Goal: Transaction & Acquisition: Purchase product/service

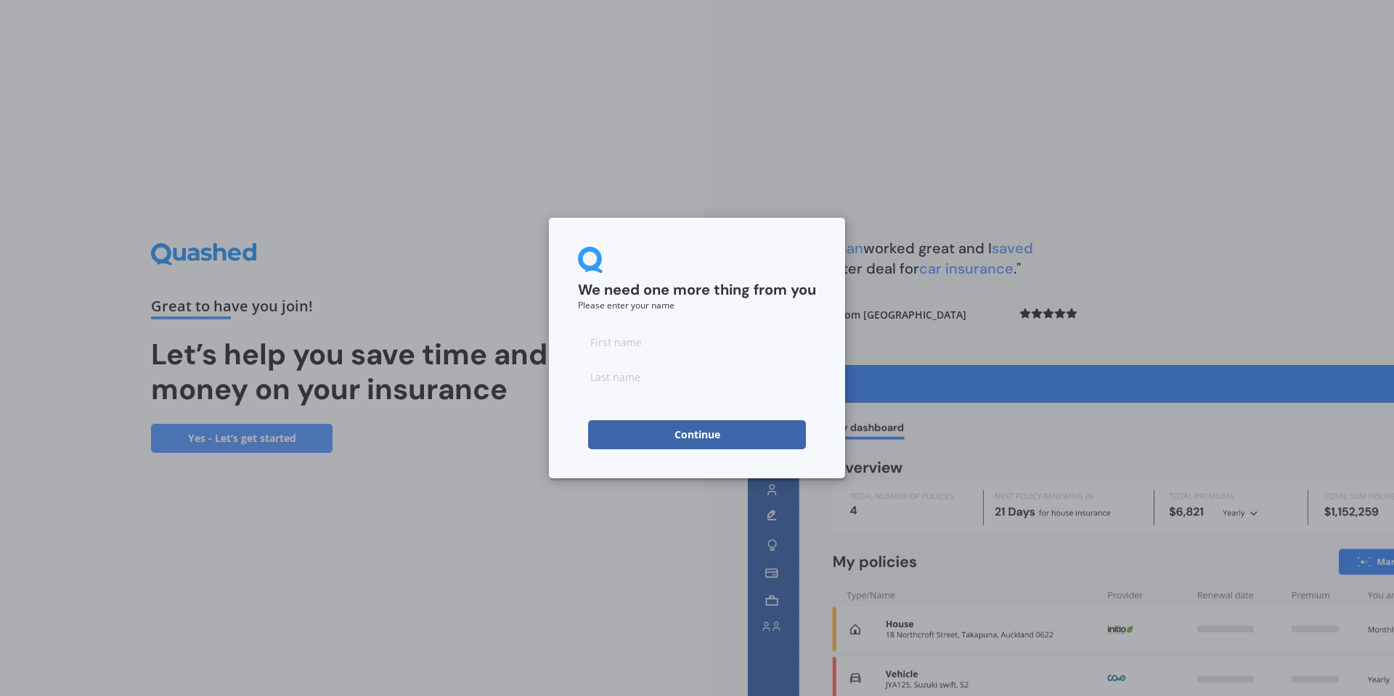
click at [712, 346] on input at bounding box center [697, 342] width 238 height 29
type input "Capt"
type input "Barnacles"
click at [726, 423] on button "Continue" at bounding box center [697, 434] width 218 height 29
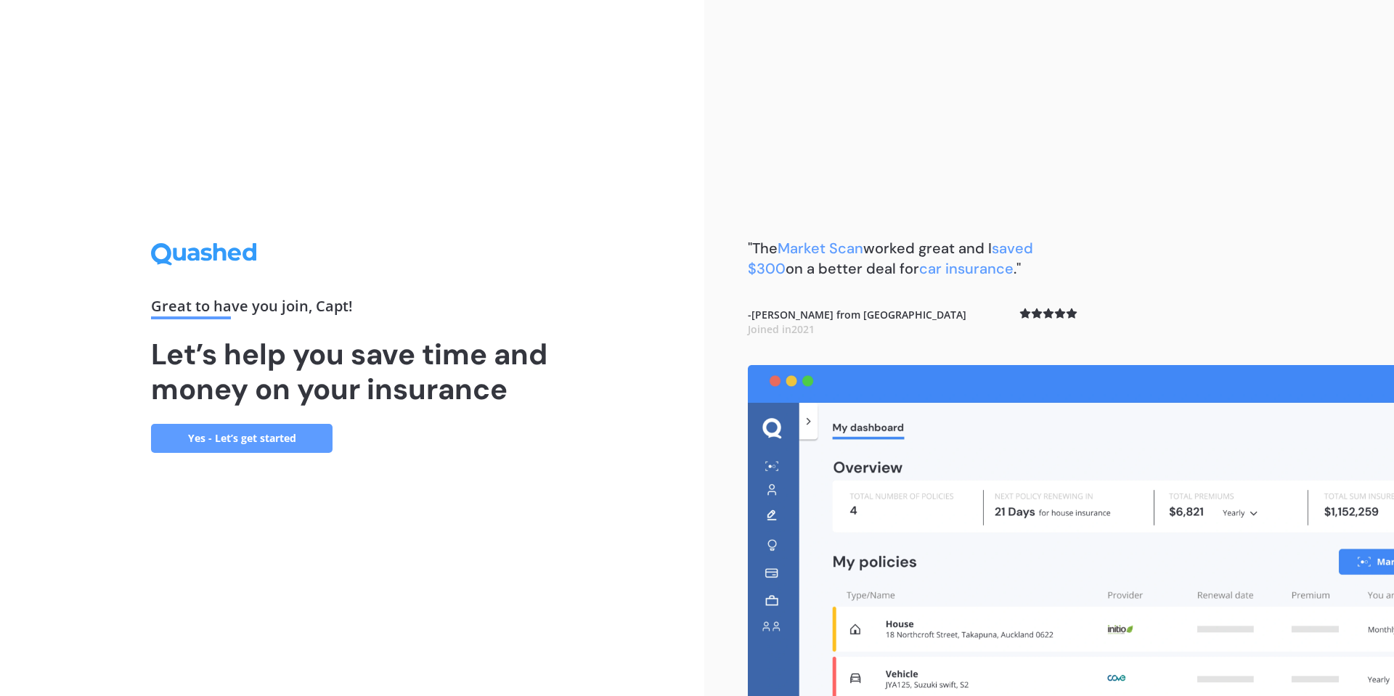
click at [274, 439] on link "Yes - Let’s get started" at bounding box center [242, 438] width 182 height 29
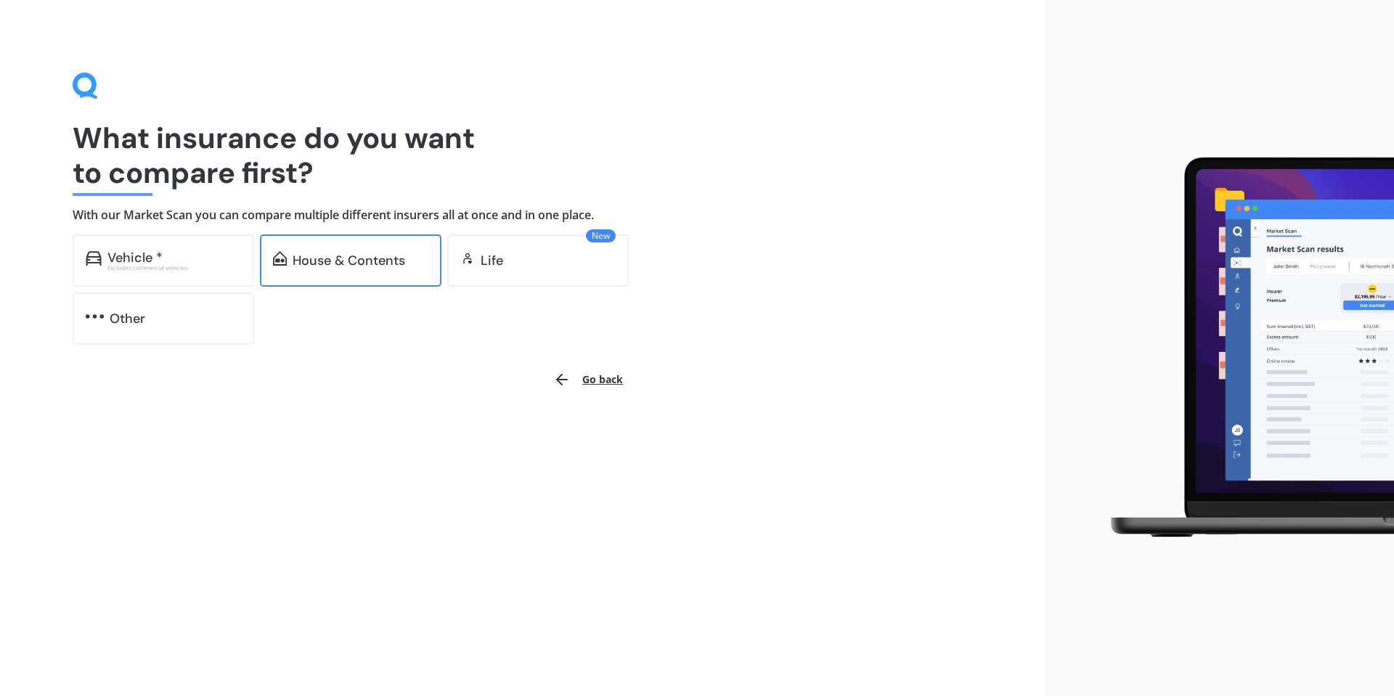
click at [349, 258] on div "House & Contents" at bounding box center [349, 260] width 113 height 15
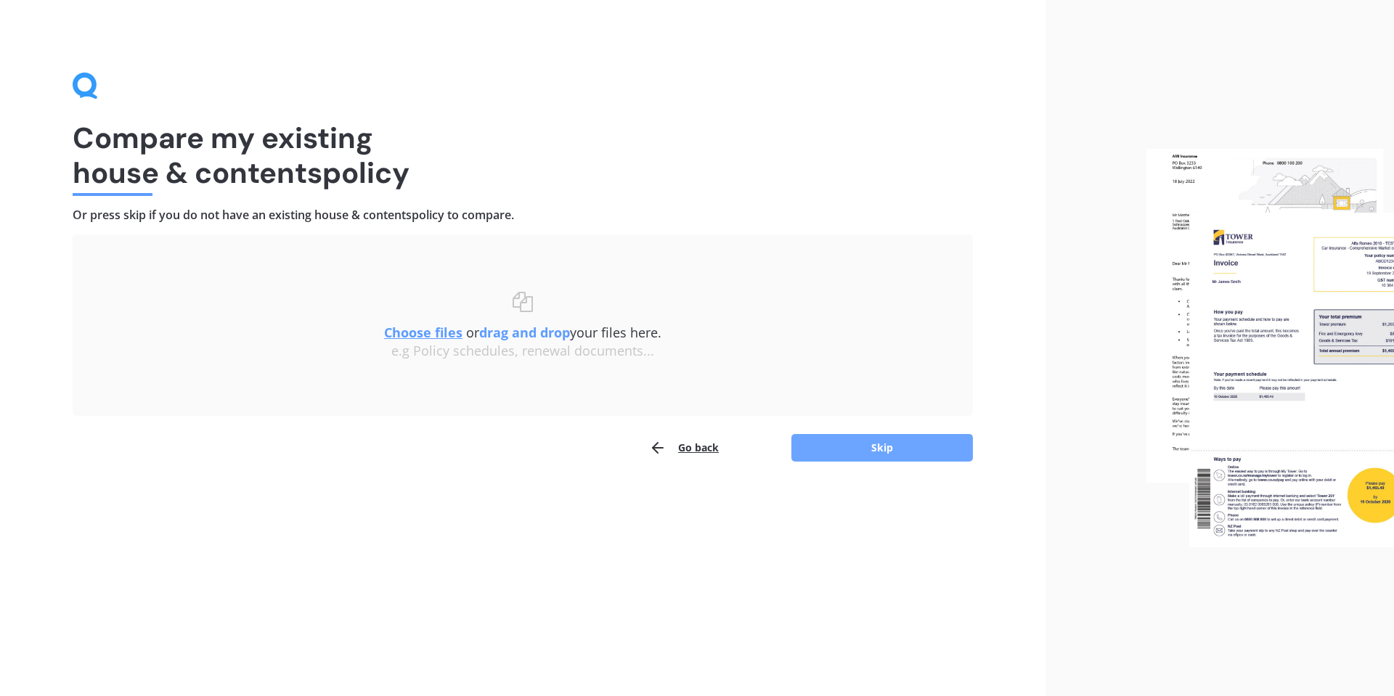
click at [876, 452] on button "Skip" at bounding box center [883, 448] width 182 height 28
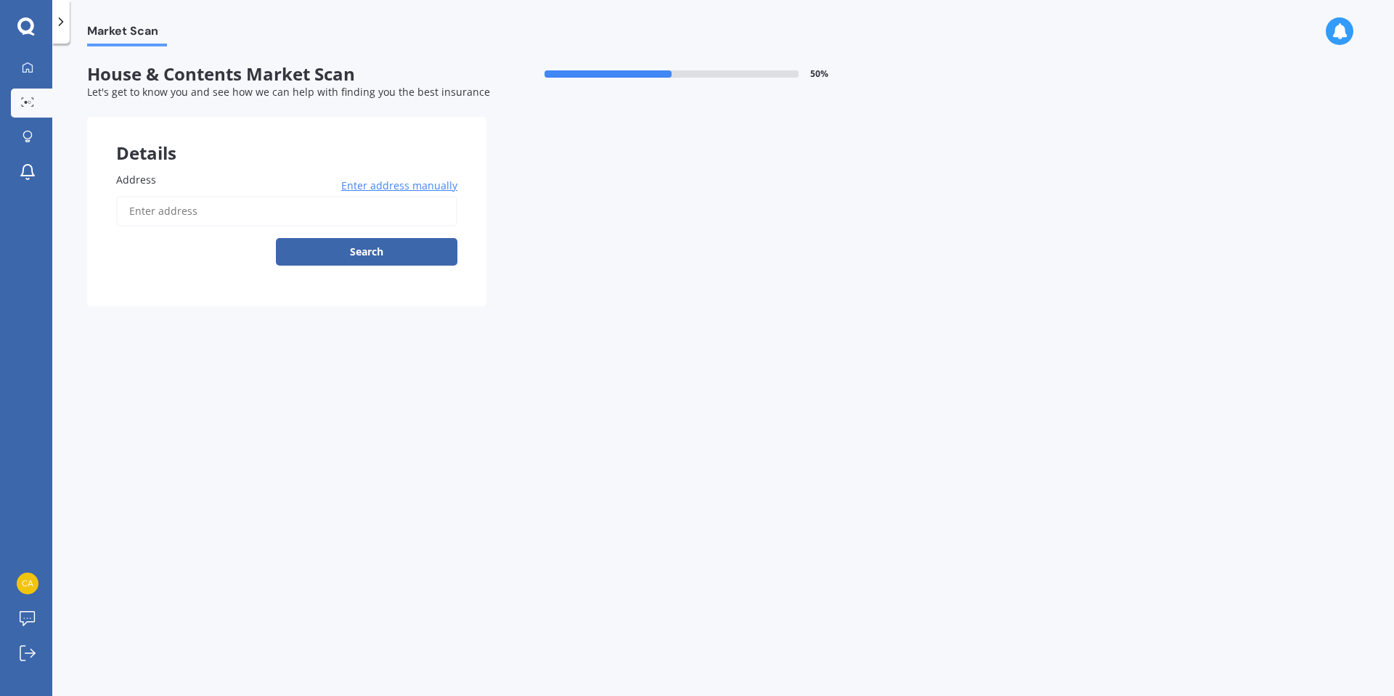
click at [152, 212] on input "Address" at bounding box center [286, 211] width 341 height 30
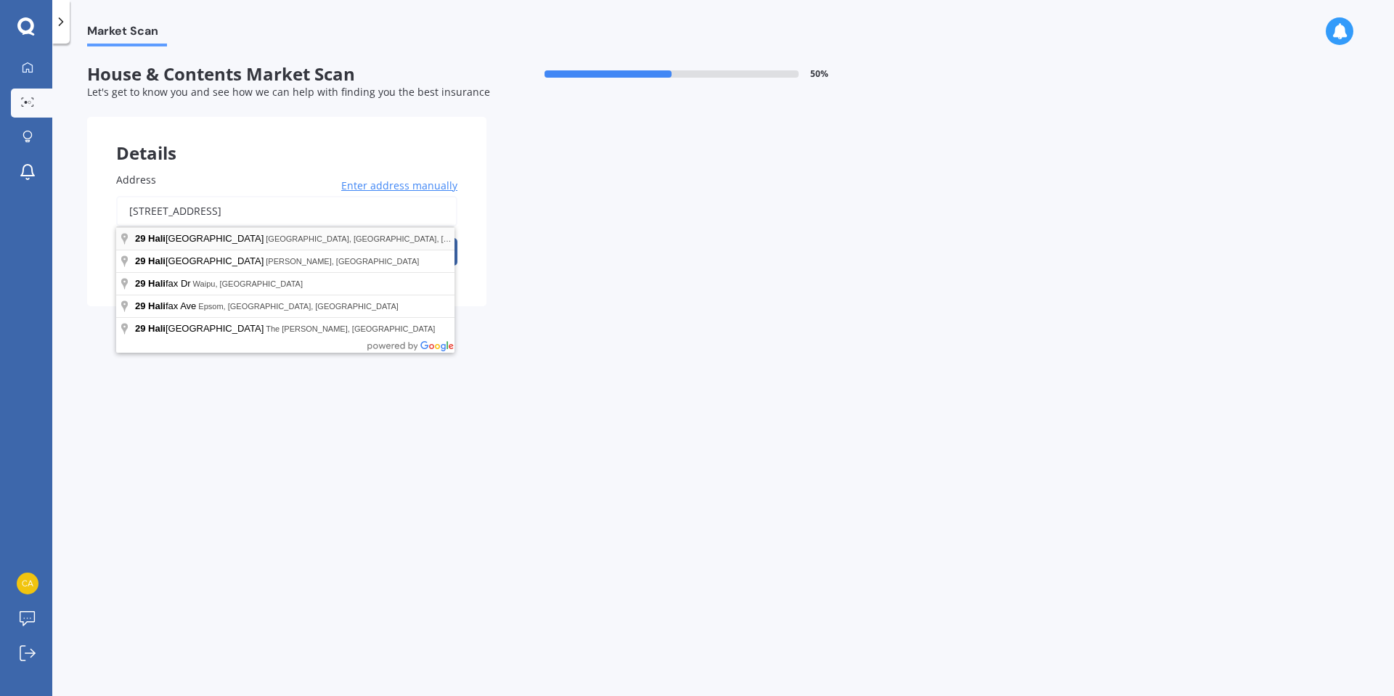
type input "[STREET_ADDRESS]"
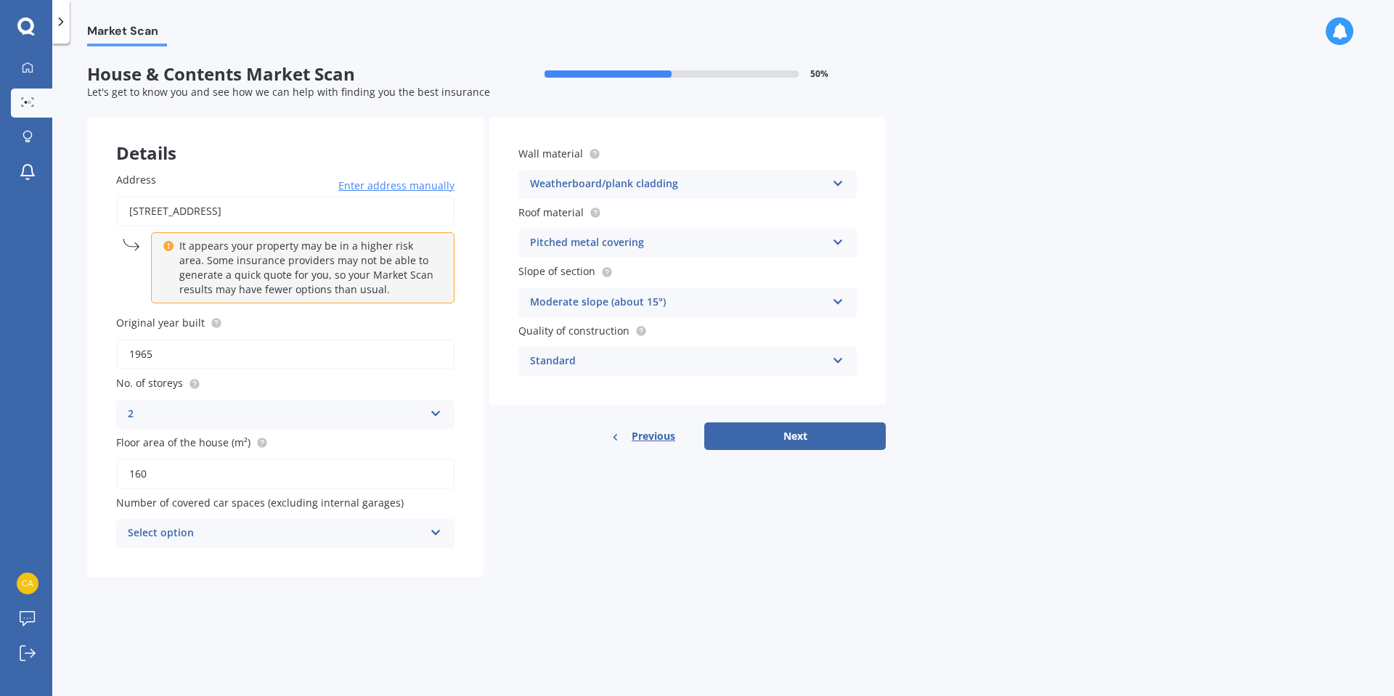
click at [432, 411] on icon at bounding box center [436, 411] width 12 height 10
click at [411, 441] on div "1" at bounding box center [285, 443] width 337 height 26
click at [837, 363] on icon at bounding box center [838, 358] width 12 height 10
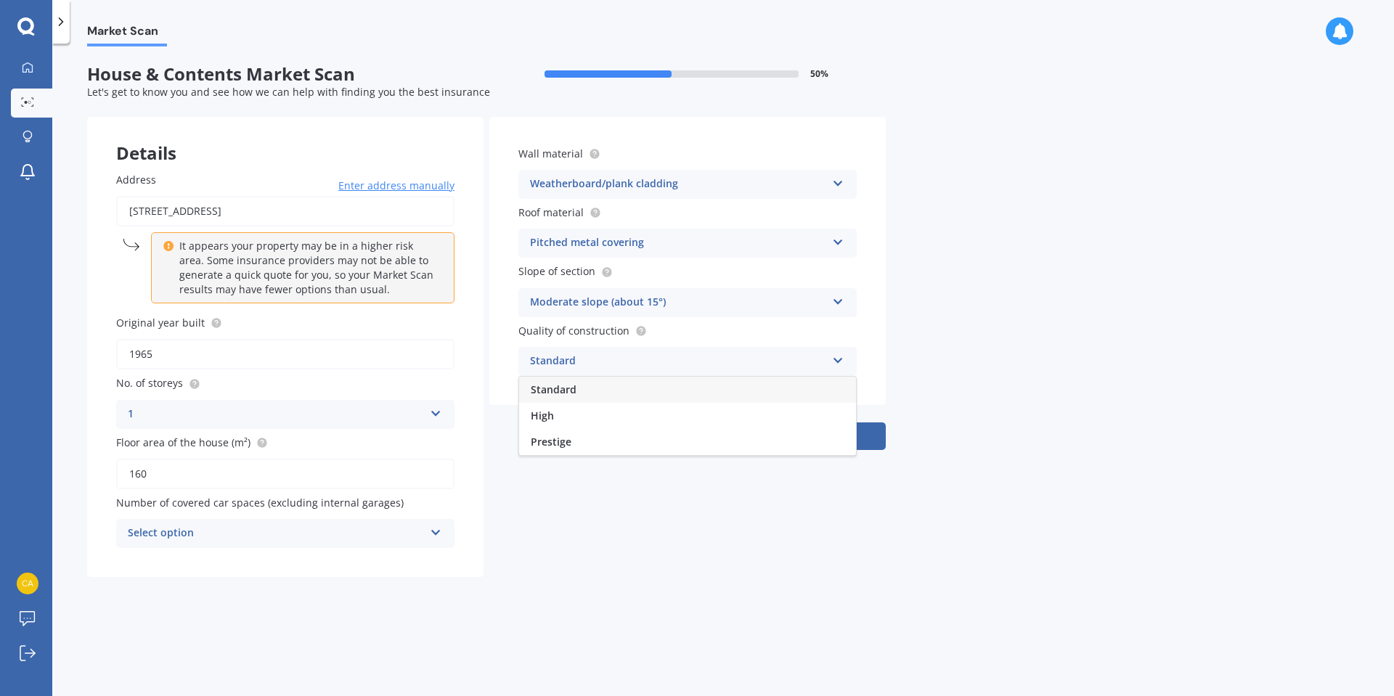
click at [837, 363] on icon at bounding box center [838, 358] width 12 height 10
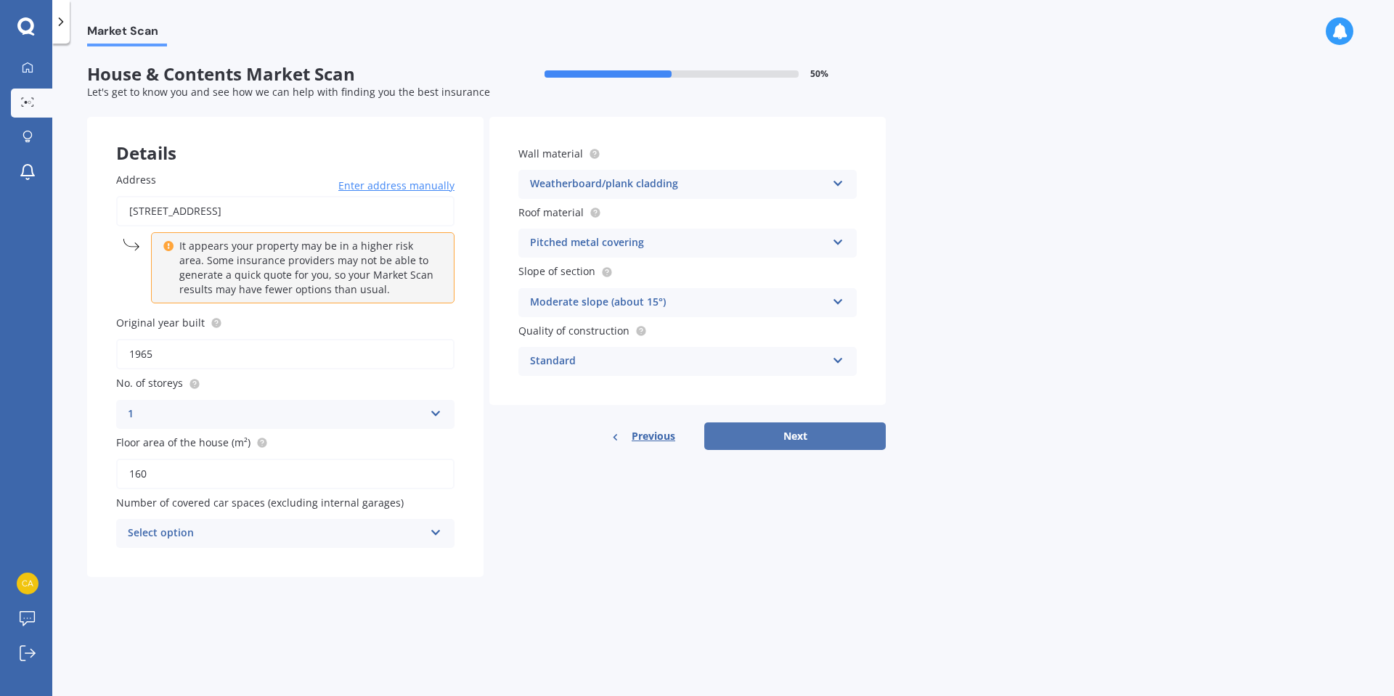
click at [834, 440] on button "Next" at bounding box center [795, 437] width 182 height 28
click at [435, 534] on icon at bounding box center [435, 531] width 12 height 10
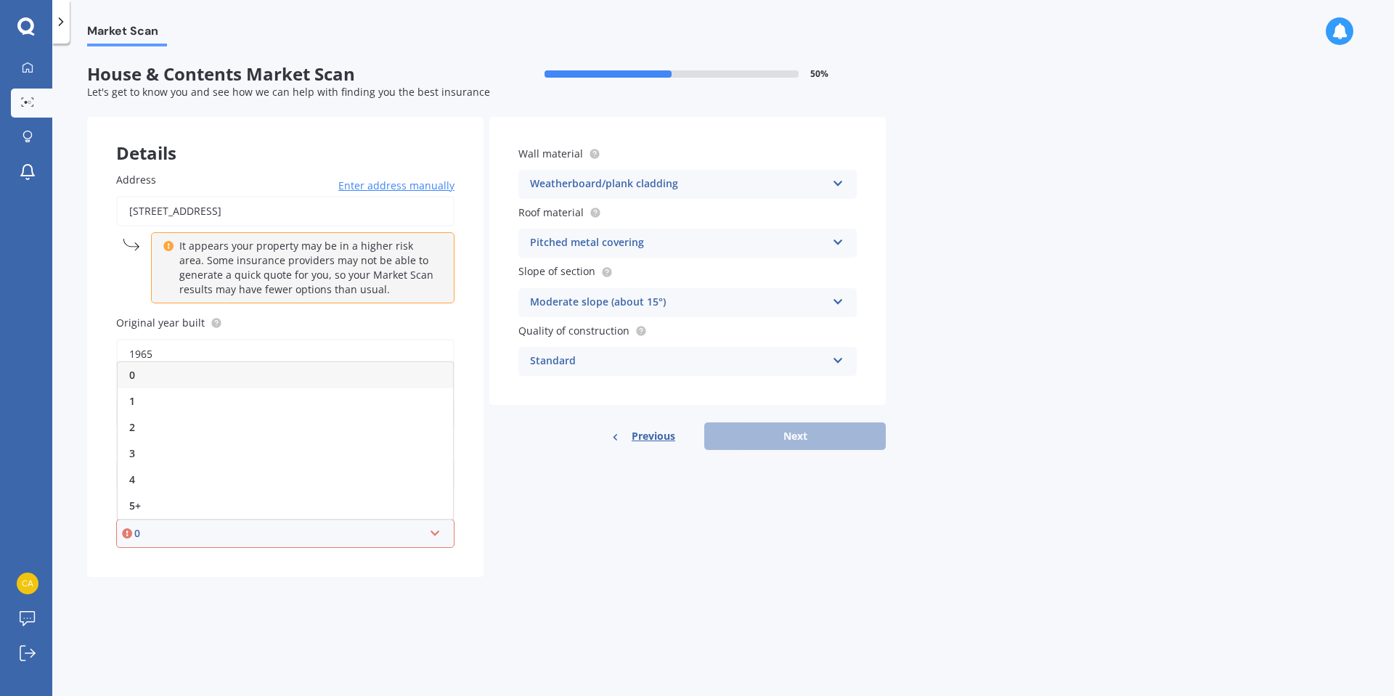
click at [184, 378] on div "0" at bounding box center [285, 375] width 335 height 26
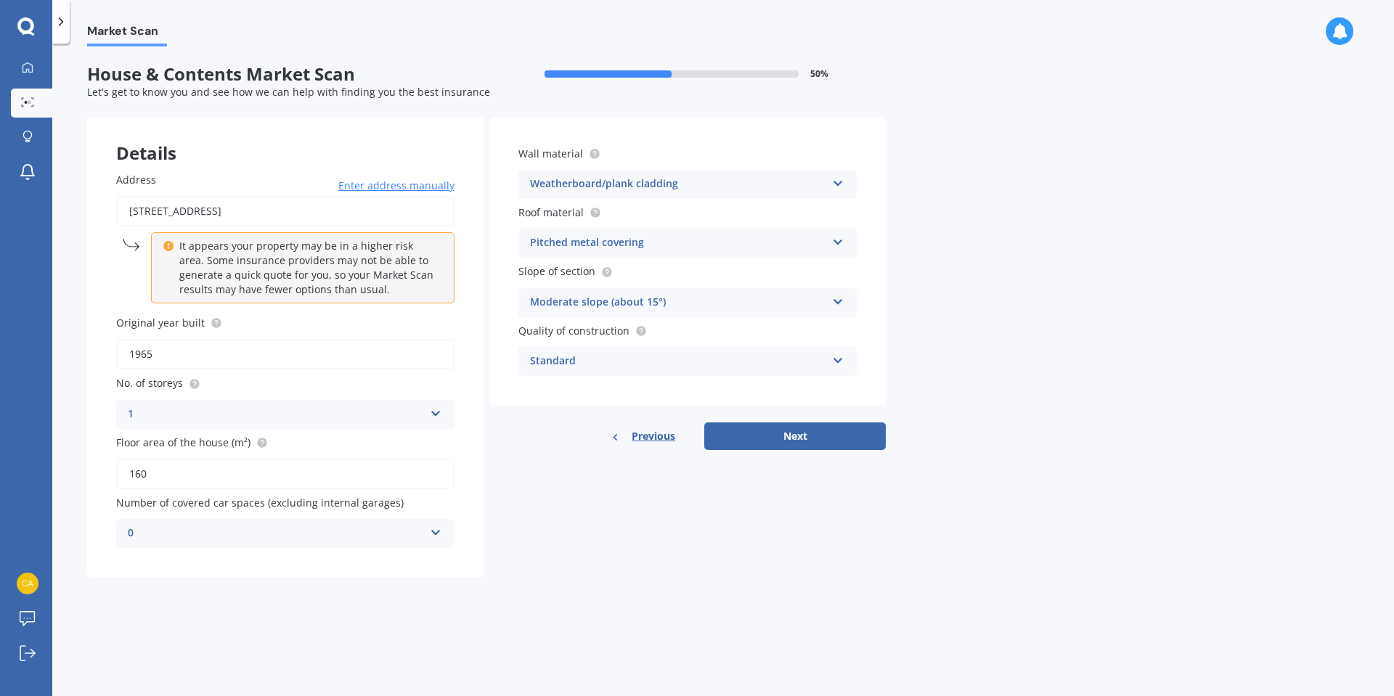
click at [836, 362] on icon at bounding box center [838, 358] width 12 height 10
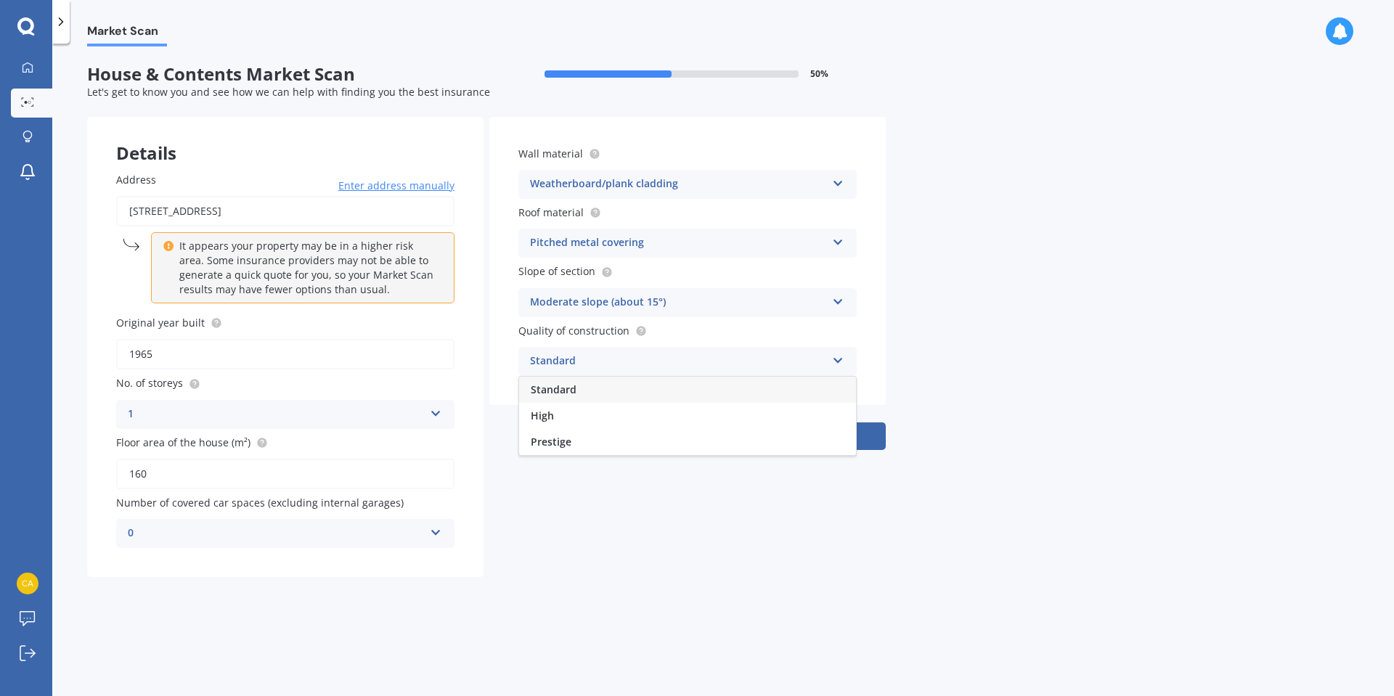
click at [836, 362] on icon at bounding box center [838, 358] width 12 height 10
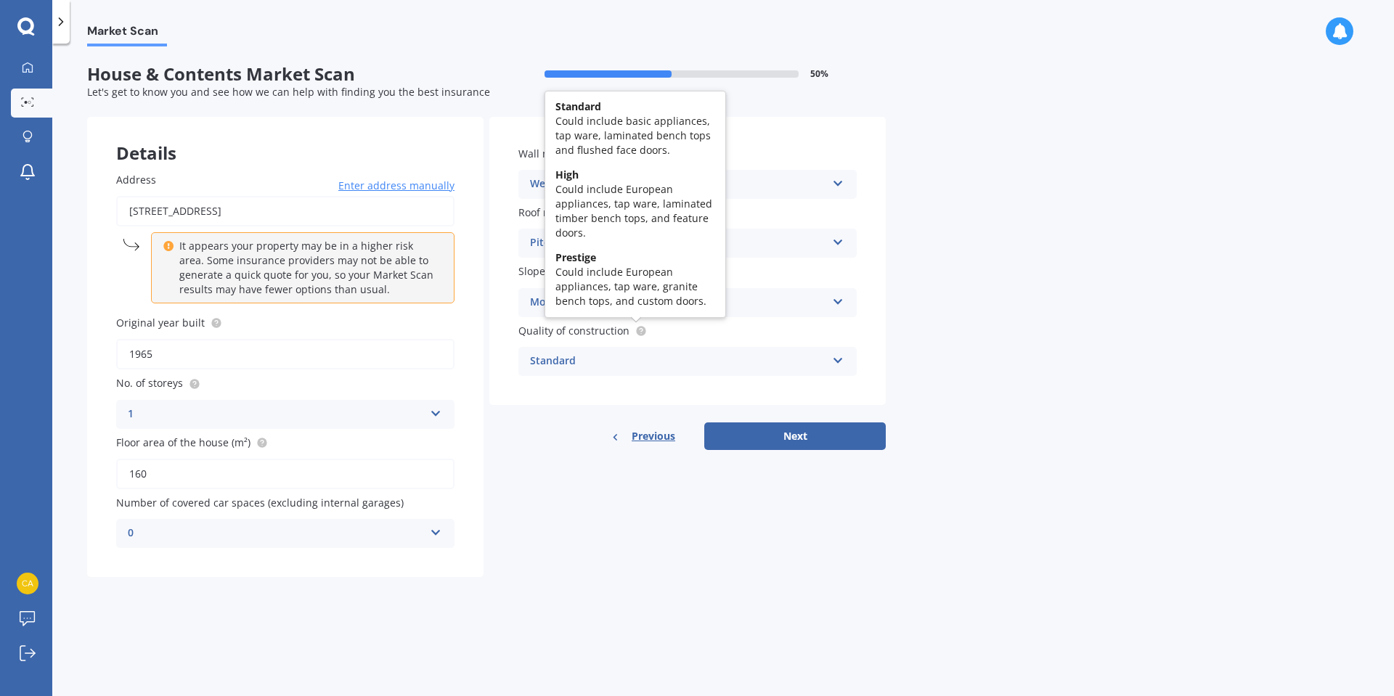
click at [637, 325] on icon at bounding box center [641, 331] width 12 height 12
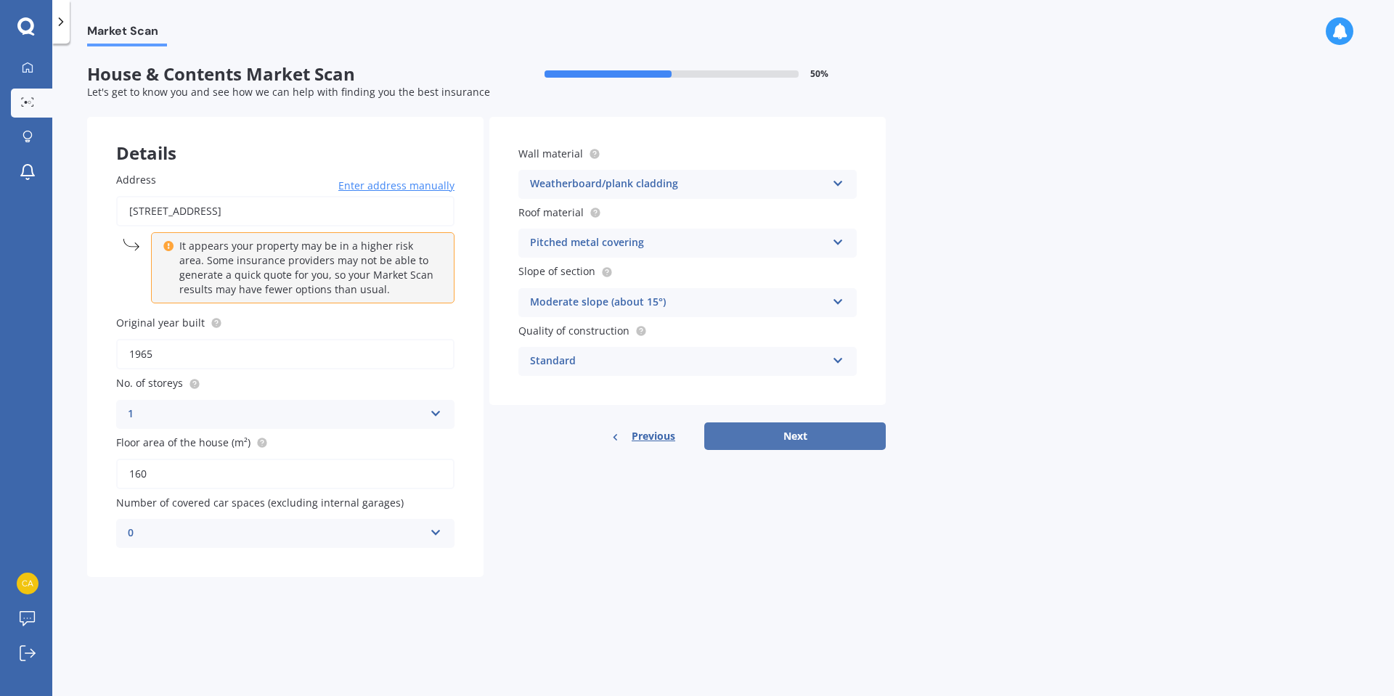
click at [862, 438] on button "Next" at bounding box center [795, 437] width 182 height 28
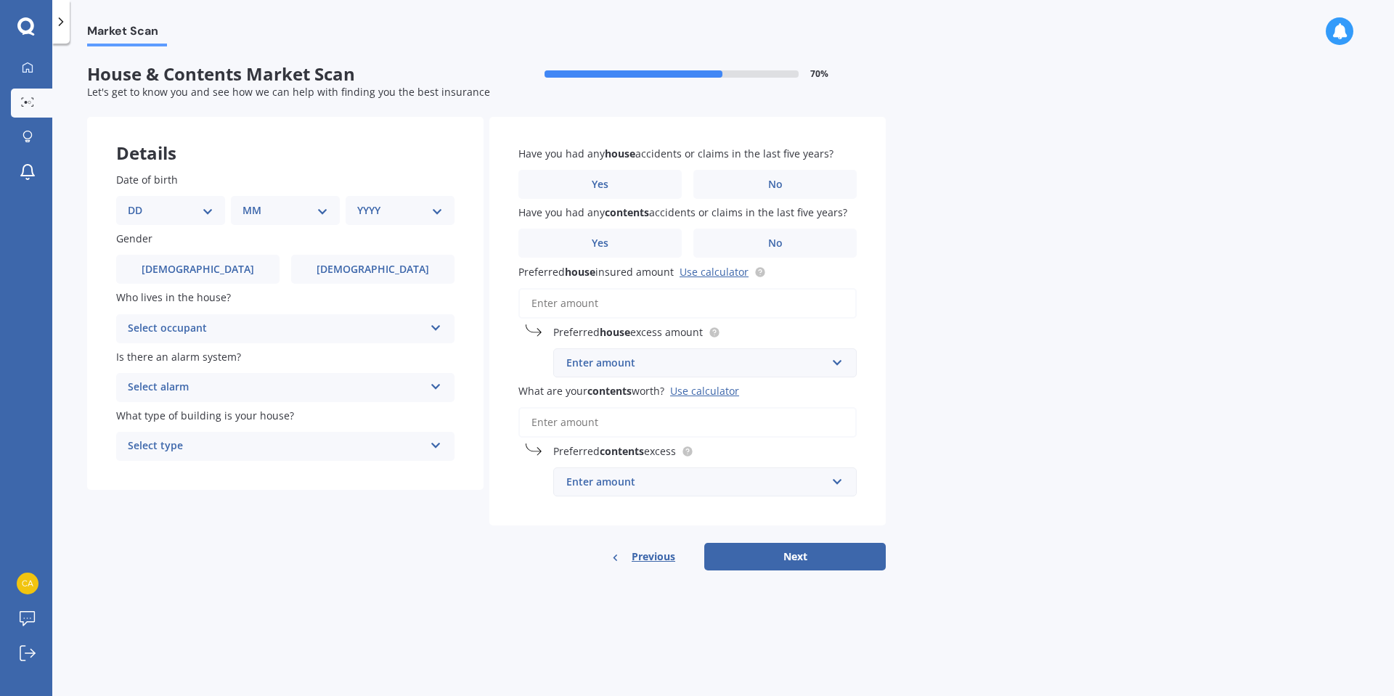
click at [203, 205] on select "DD 01 02 03 04 05 06 07 08 09 10 11 12 13 14 15 16 17 18 19 20 21 22 23 24 25 2…" at bounding box center [171, 211] width 86 height 16
select select "01"
click at [139, 203] on select "DD 01 02 03 04 05 06 07 08 09 10 11 12 13 14 15 16 17 18 19 20 21 22 23 24 25 2…" at bounding box center [171, 211] width 86 height 16
click at [295, 216] on select "MM 01 02 03 04 05 06 07 08 09 10 11 12" at bounding box center [288, 211] width 80 height 16
select select "03"
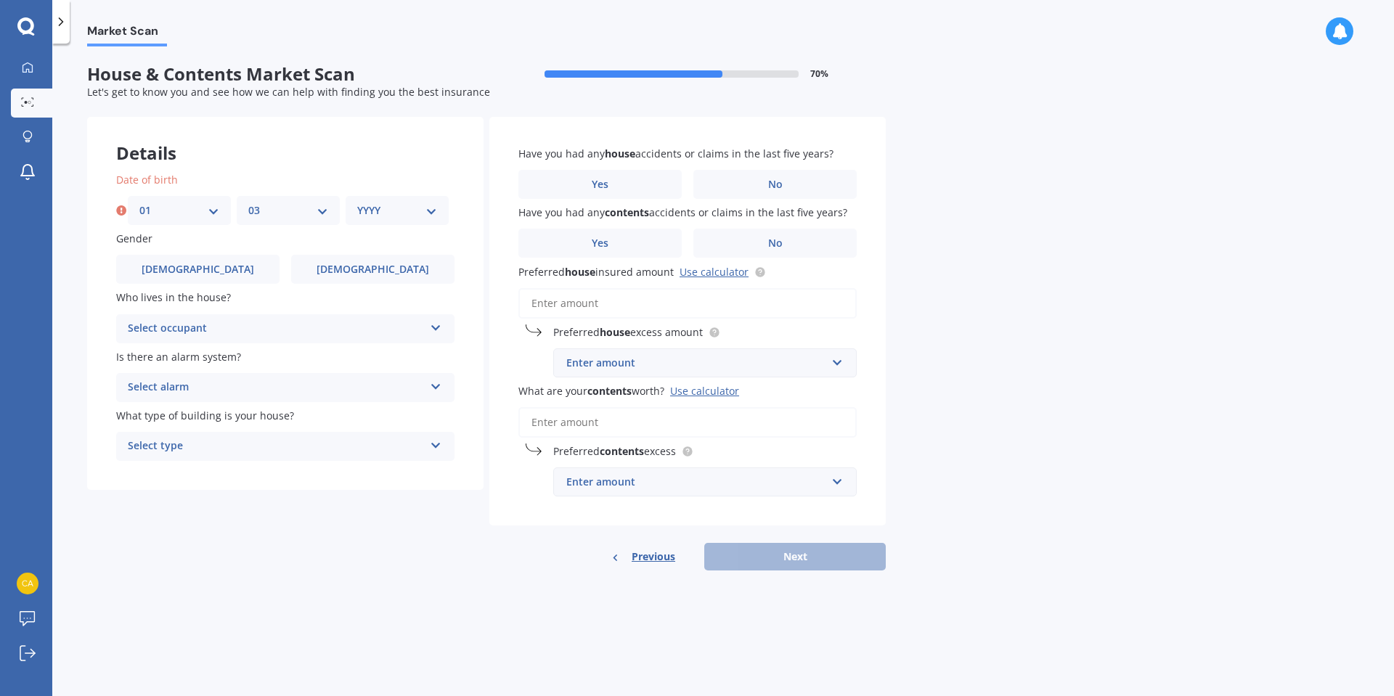
click at [248, 203] on select "MM 01 02 03 04 05 06 07 08 09 10 11 12" at bounding box center [288, 211] width 80 height 16
click at [424, 208] on select "YYYY 2009 2008 2007 2006 2005 2004 2003 2002 2001 2000 1999 1998 1997 1996 1995…" at bounding box center [397, 211] width 80 height 16
select select "1978"
click at [357, 203] on select "YYYY 2009 2008 2007 2006 2005 2004 2003 2002 2001 2000 1999 1998 1997 1996 1995…" at bounding box center [397, 211] width 80 height 16
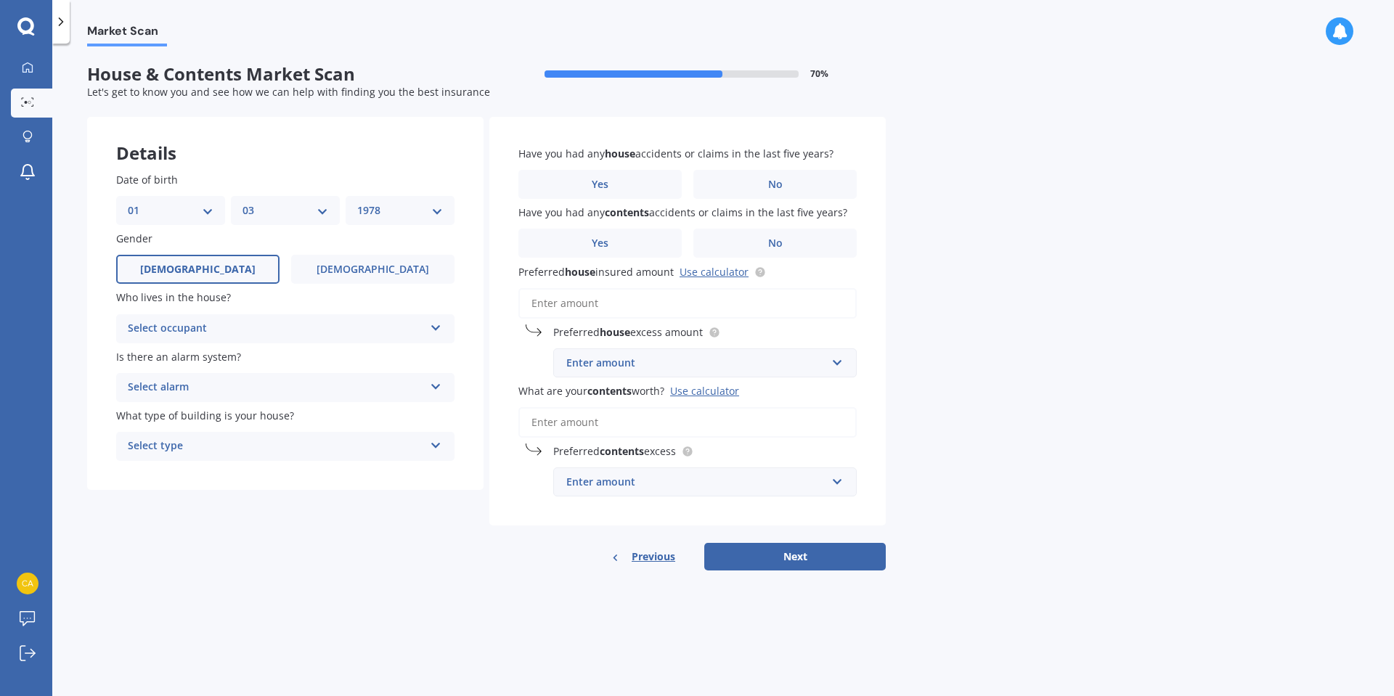
click at [251, 269] on label "[DEMOGRAPHIC_DATA]" at bounding box center [197, 269] width 163 height 29
click at [0, 0] on input "[DEMOGRAPHIC_DATA]" at bounding box center [0, 0] width 0 height 0
click at [278, 319] on div "Select occupant Owner Owner + Boarder" at bounding box center [285, 328] width 338 height 29
click at [261, 356] on div "Owner" at bounding box center [285, 357] width 337 height 26
click at [267, 386] on div "Select alarm" at bounding box center [276, 387] width 296 height 17
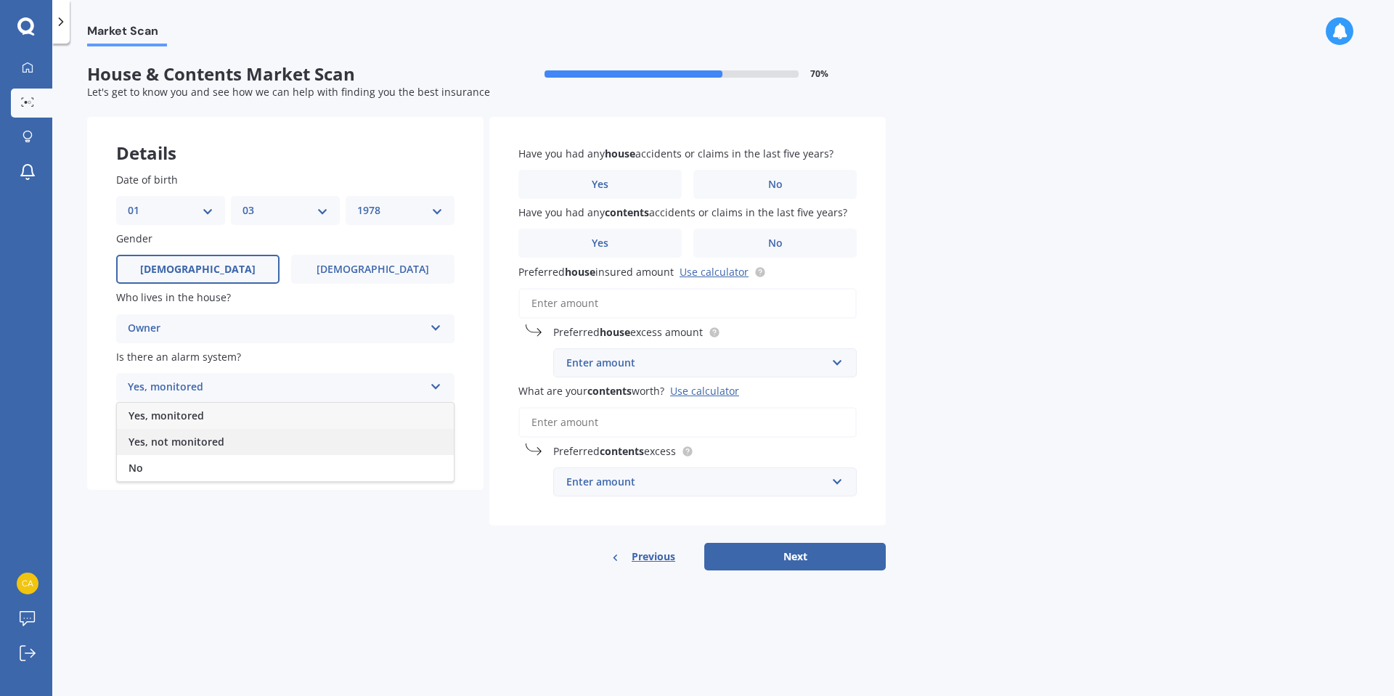
click at [264, 439] on div "Yes, not monitored" at bounding box center [285, 442] width 337 height 26
click at [377, 447] on div "Select type" at bounding box center [276, 446] width 296 height 17
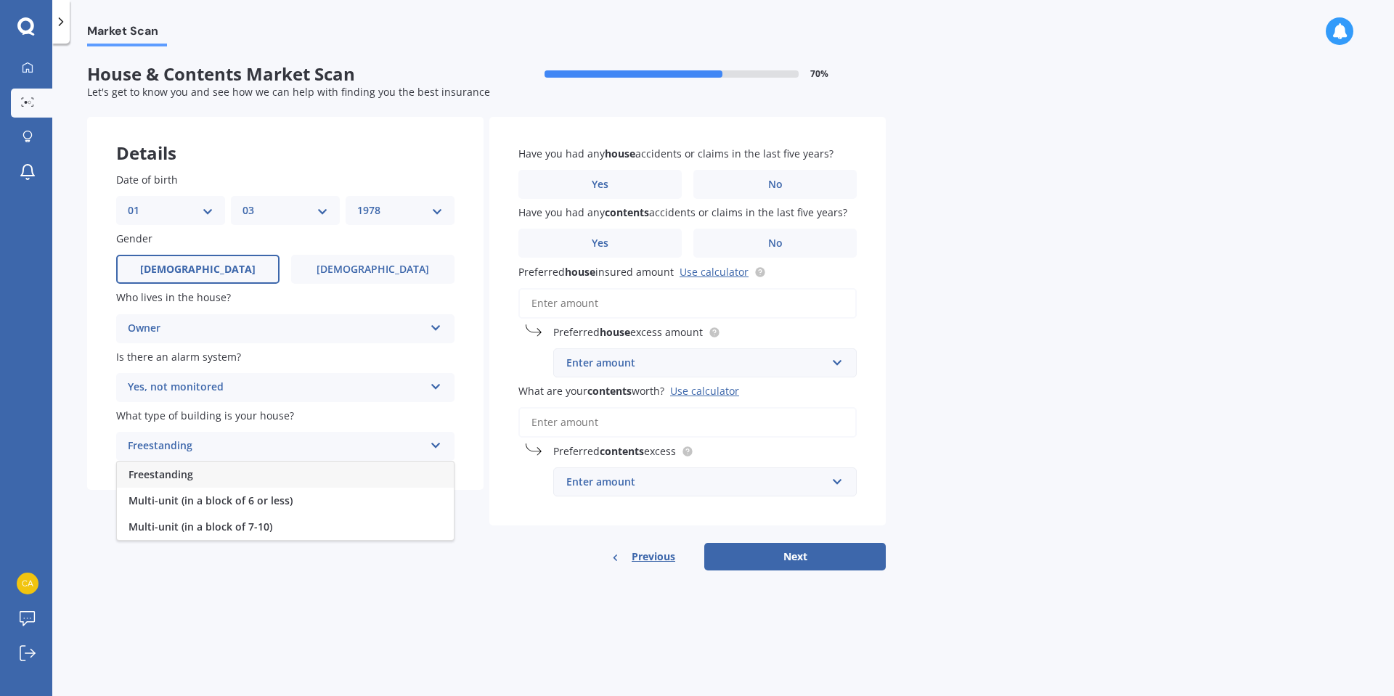
click at [360, 475] on div "Freestanding" at bounding box center [285, 475] width 337 height 26
click at [739, 184] on label "No" at bounding box center [774, 184] width 163 height 29
click at [0, 0] on input "No" at bounding box center [0, 0] width 0 height 0
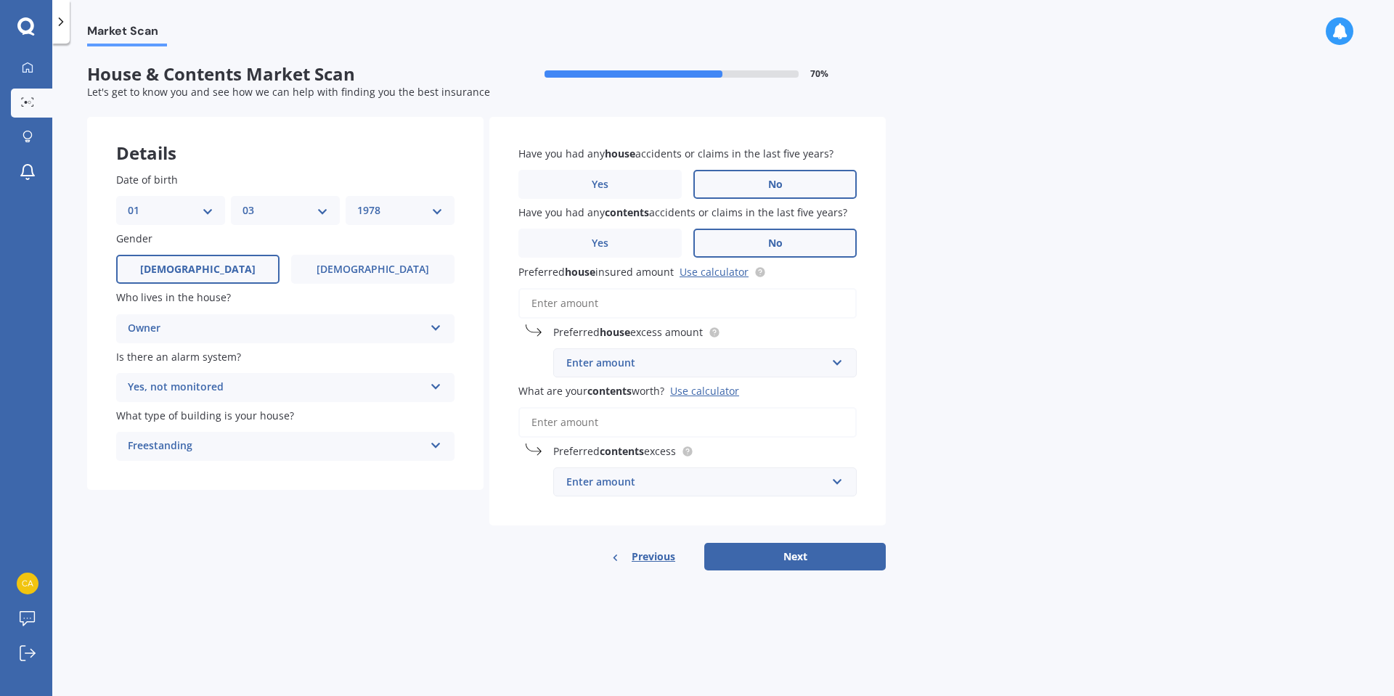
click at [754, 243] on label "No" at bounding box center [774, 243] width 163 height 29
click at [0, 0] on input "No" at bounding box center [0, 0] width 0 height 0
click at [733, 301] on input "Preferred house insured amount Use calculator" at bounding box center [687, 303] width 338 height 30
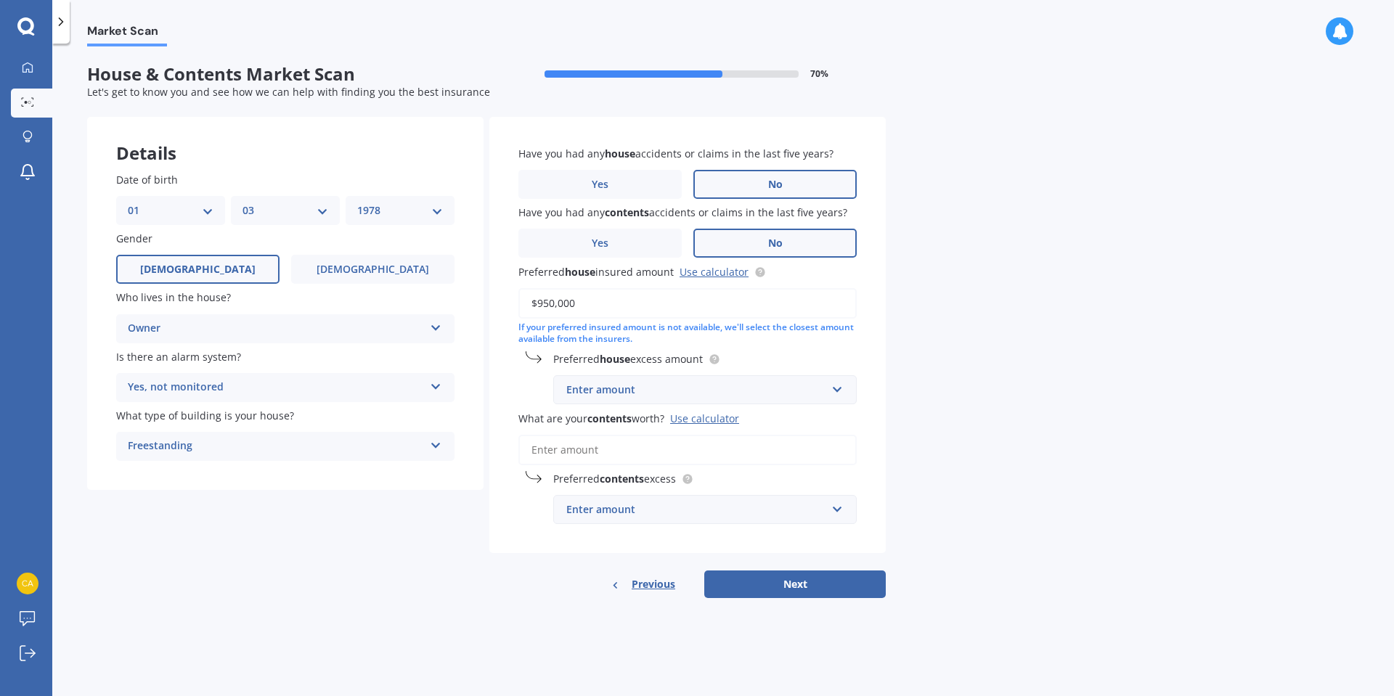
type input "$950,000"
click at [845, 392] on div "Enter amount $300 $400 $500 $750 $1,000 $2,000 $2,500" at bounding box center [705, 389] width 304 height 29
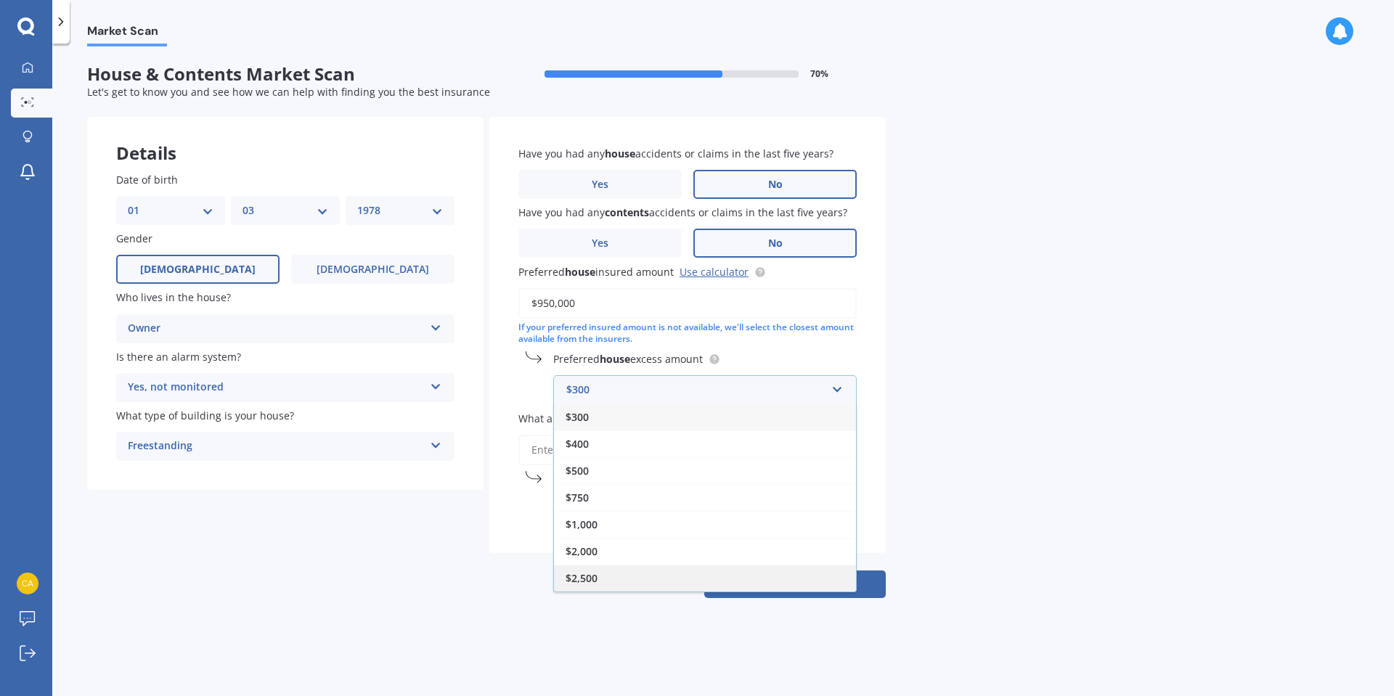
click at [802, 572] on div "$2,500" at bounding box center [705, 578] width 302 height 27
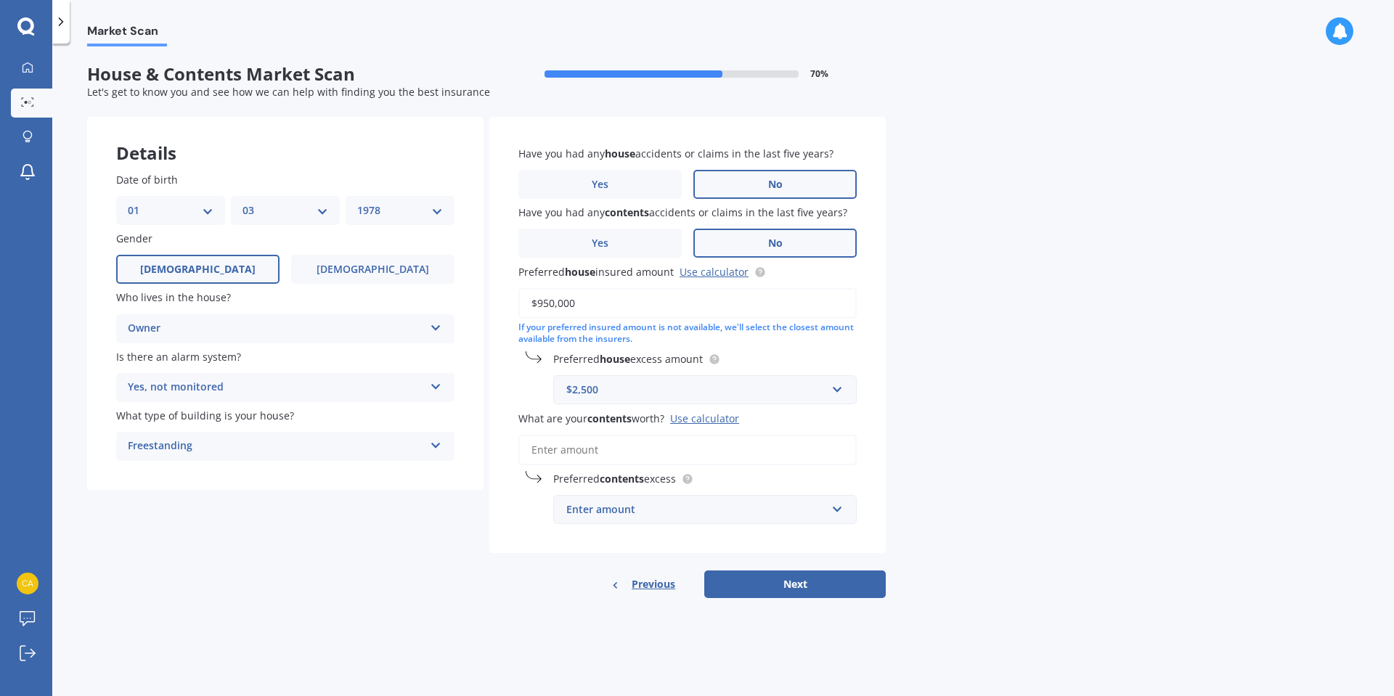
click at [777, 439] on input "What are your contents worth? Use calculator" at bounding box center [687, 450] width 338 height 30
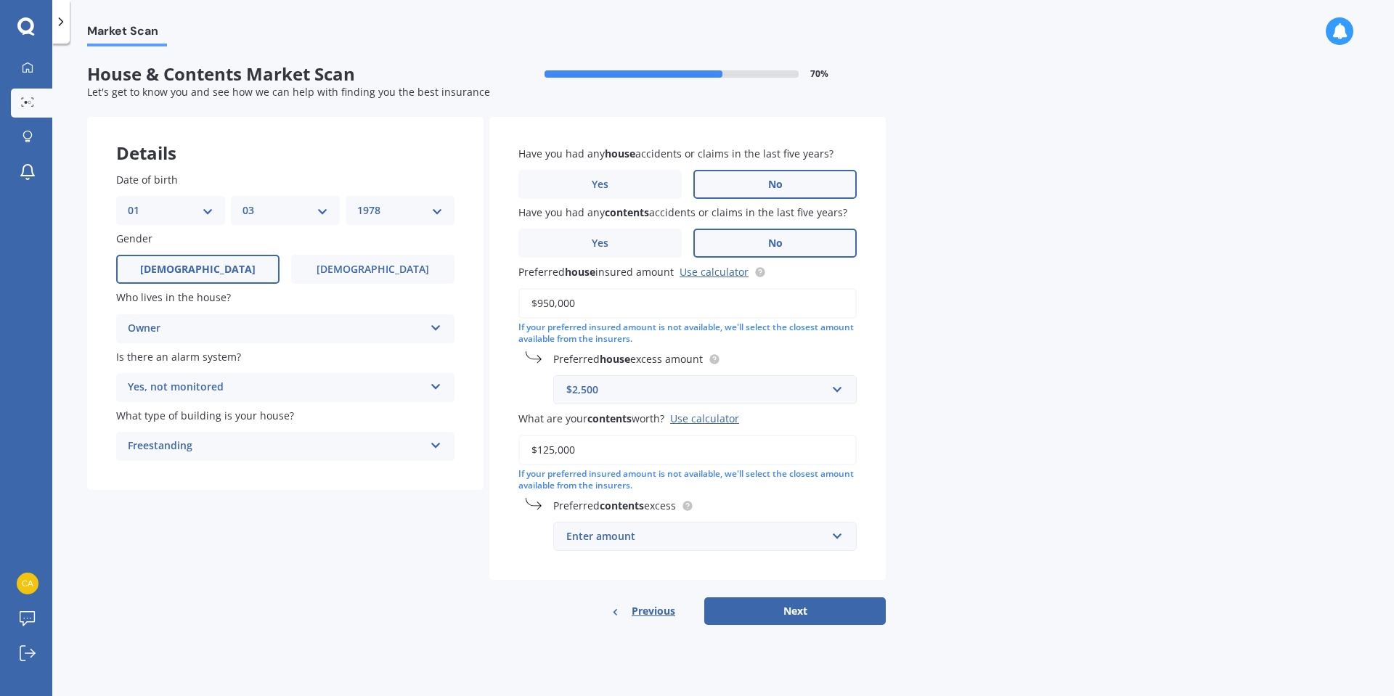
type input "$125,000"
click at [786, 536] on div "Enter amount" at bounding box center [696, 537] width 260 height 16
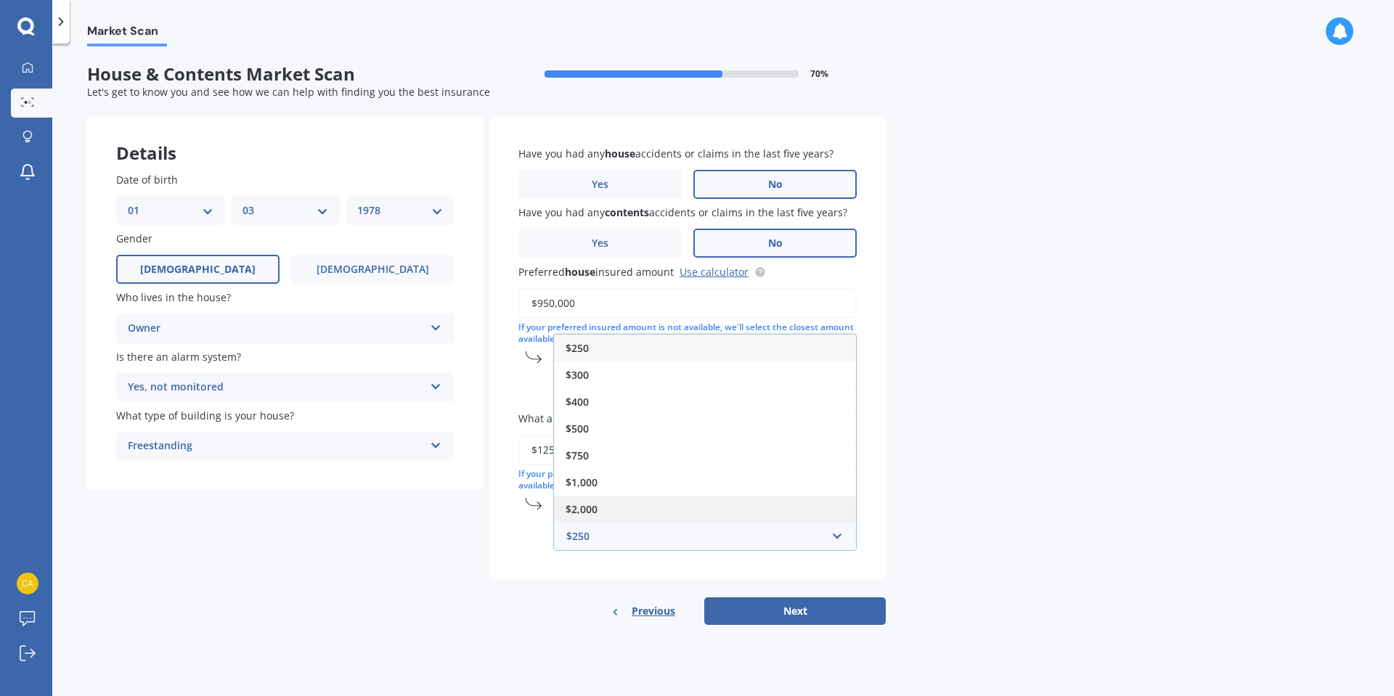
click at [773, 505] on div "$2,000" at bounding box center [705, 509] width 302 height 27
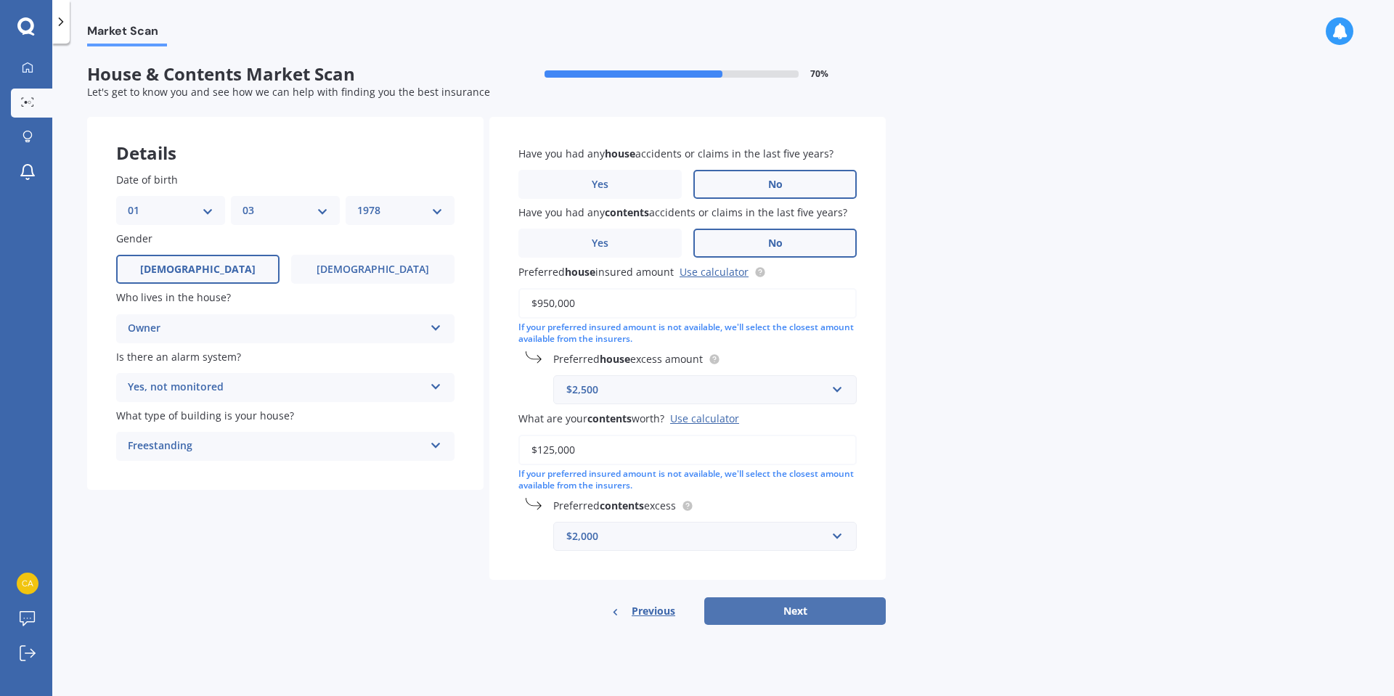
click at [829, 609] on button "Next" at bounding box center [795, 612] width 182 height 28
select select "01"
select select "03"
select select "1978"
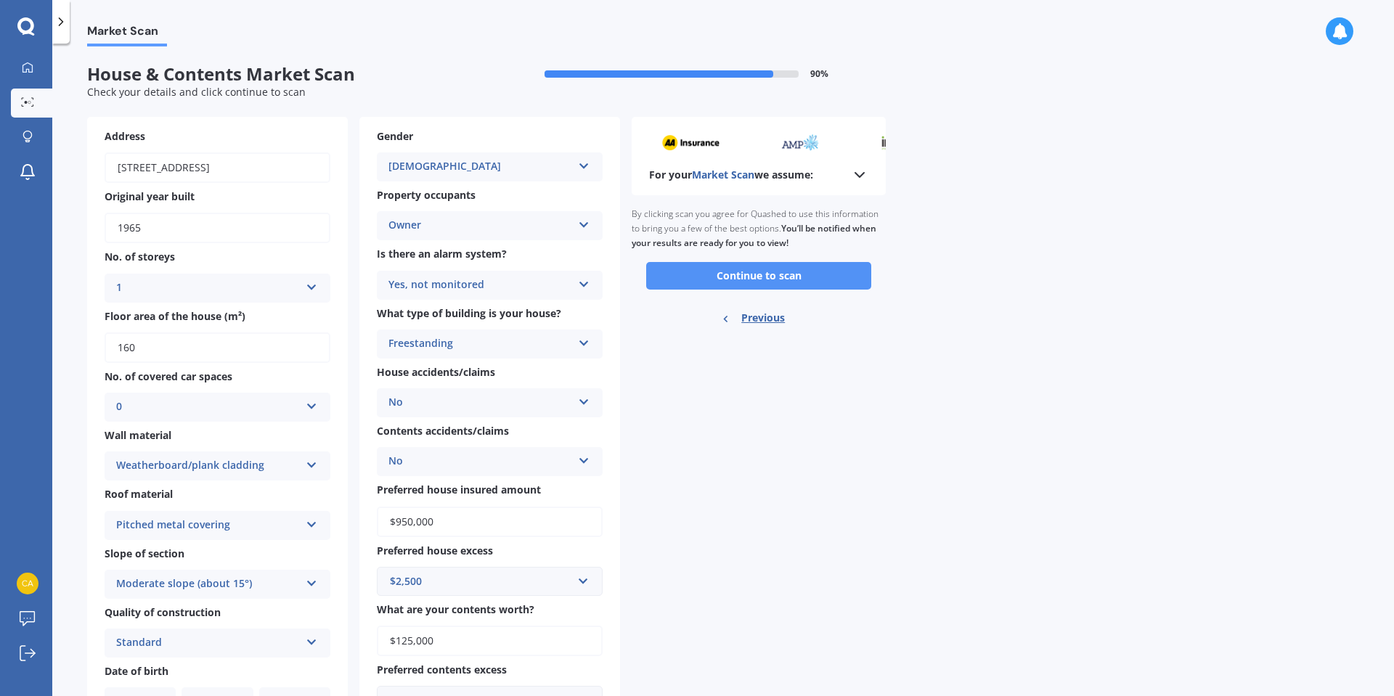
click at [839, 282] on button "Continue to scan" at bounding box center [758, 276] width 225 height 28
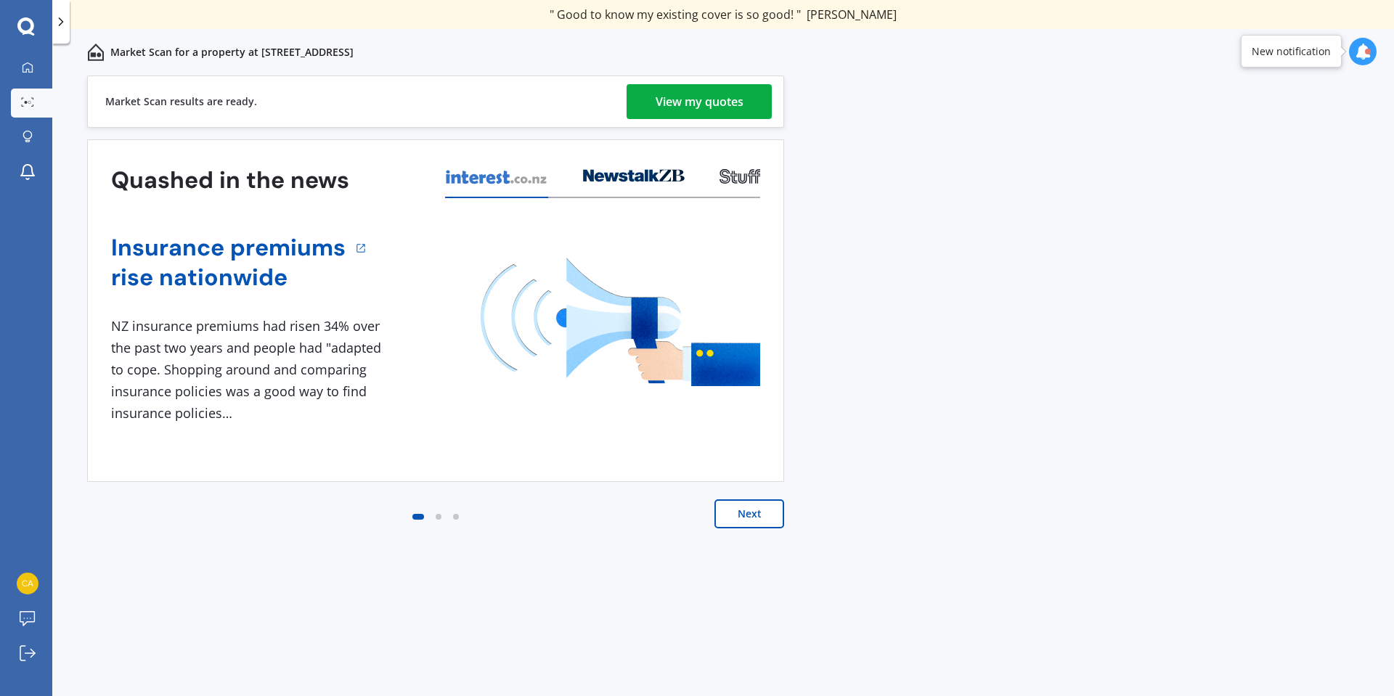
click at [712, 89] on div "View my quotes" at bounding box center [700, 101] width 88 height 35
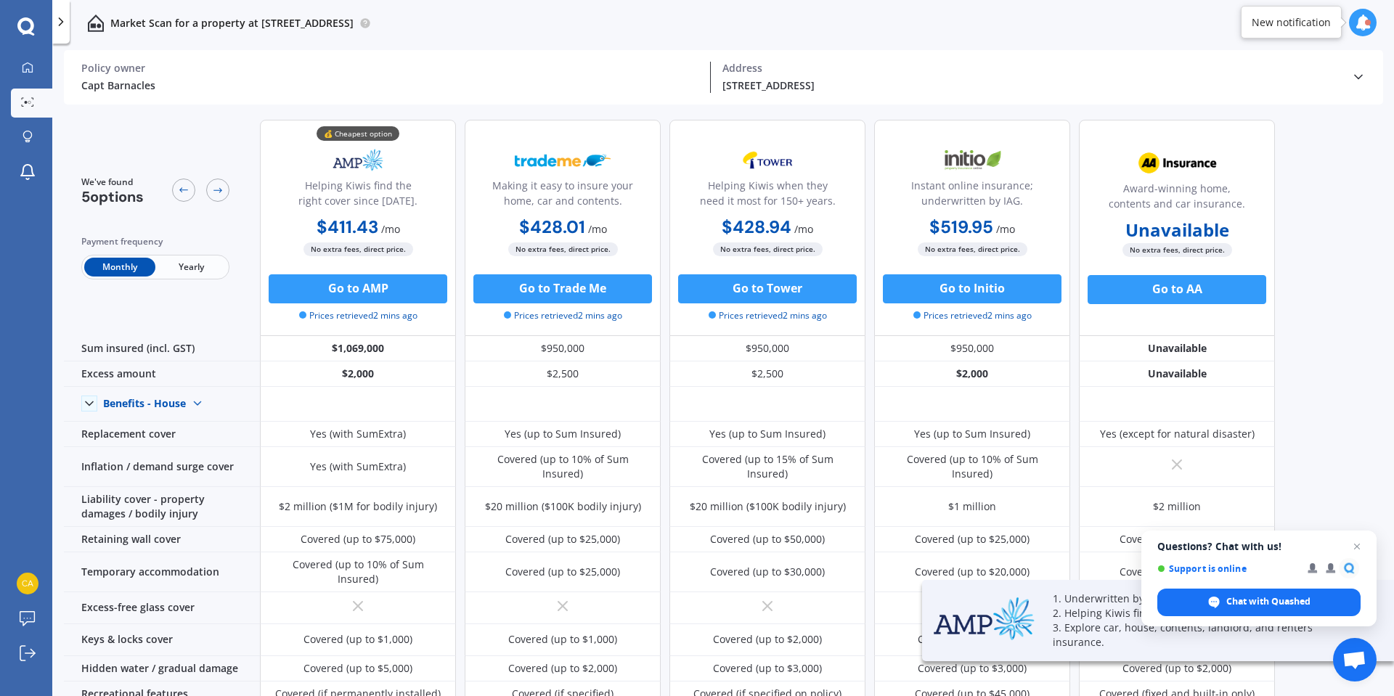
click at [187, 272] on span "Yearly" at bounding box center [190, 267] width 71 height 19
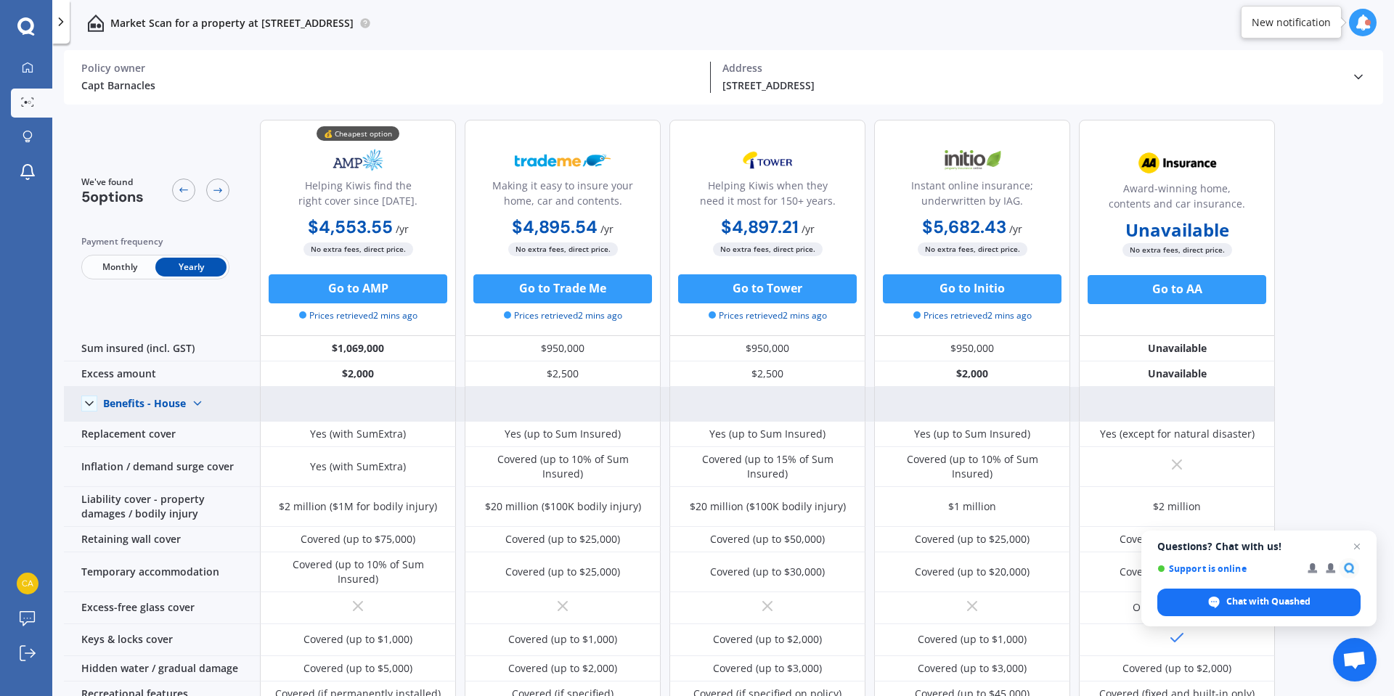
click at [87, 406] on icon at bounding box center [89, 403] width 15 height 15
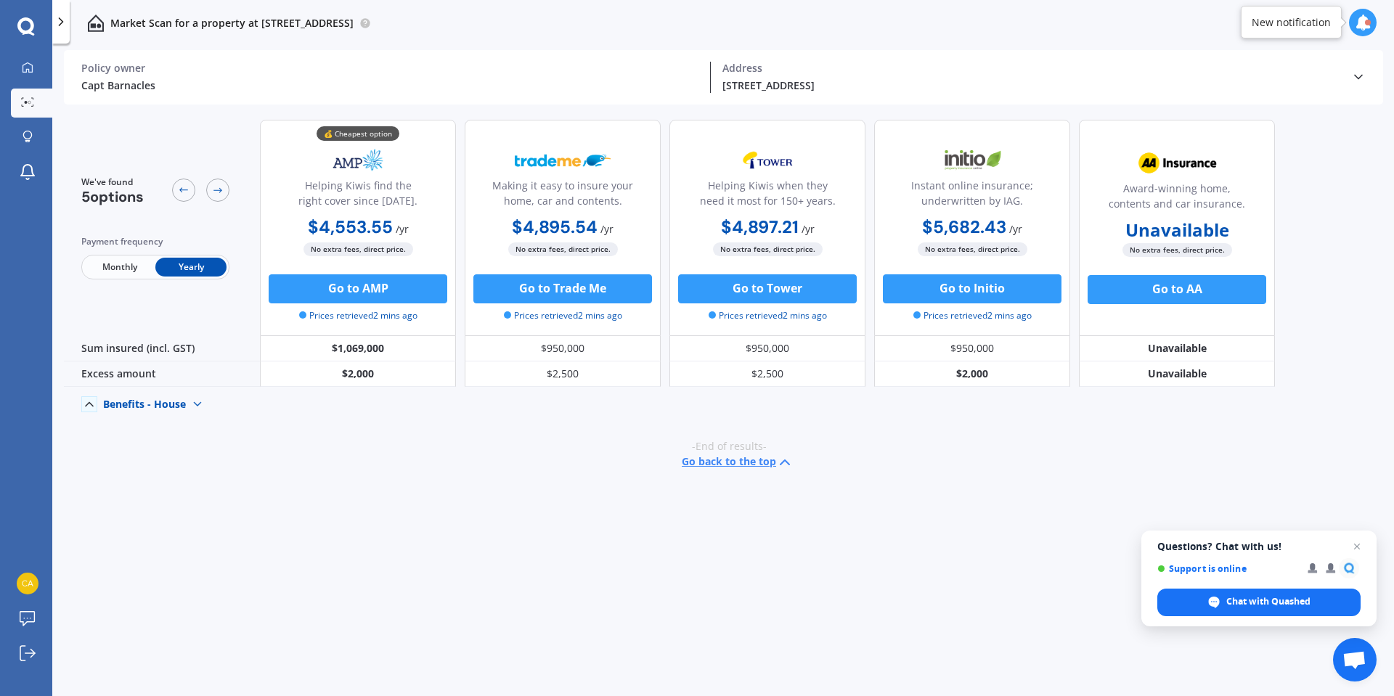
click at [87, 406] on icon at bounding box center [89, 404] width 15 height 15
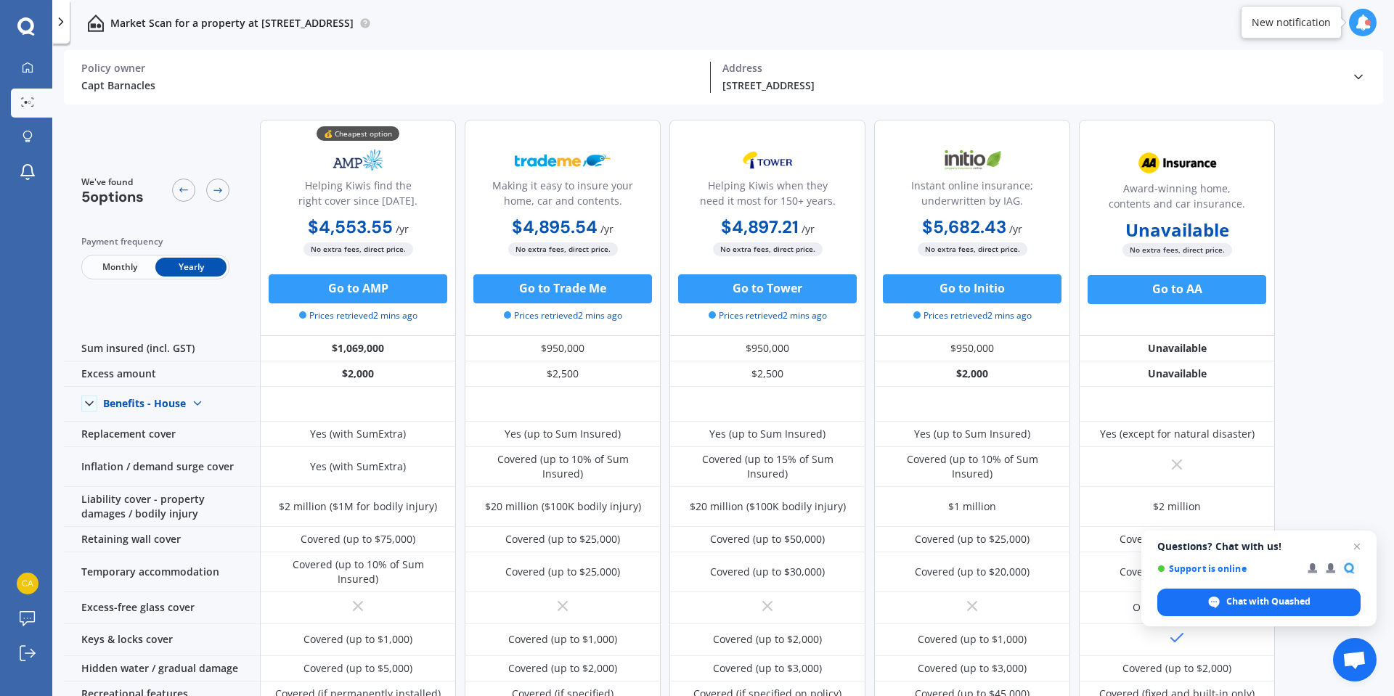
click at [91, 405] on icon at bounding box center [89, 403] width 15 height 15
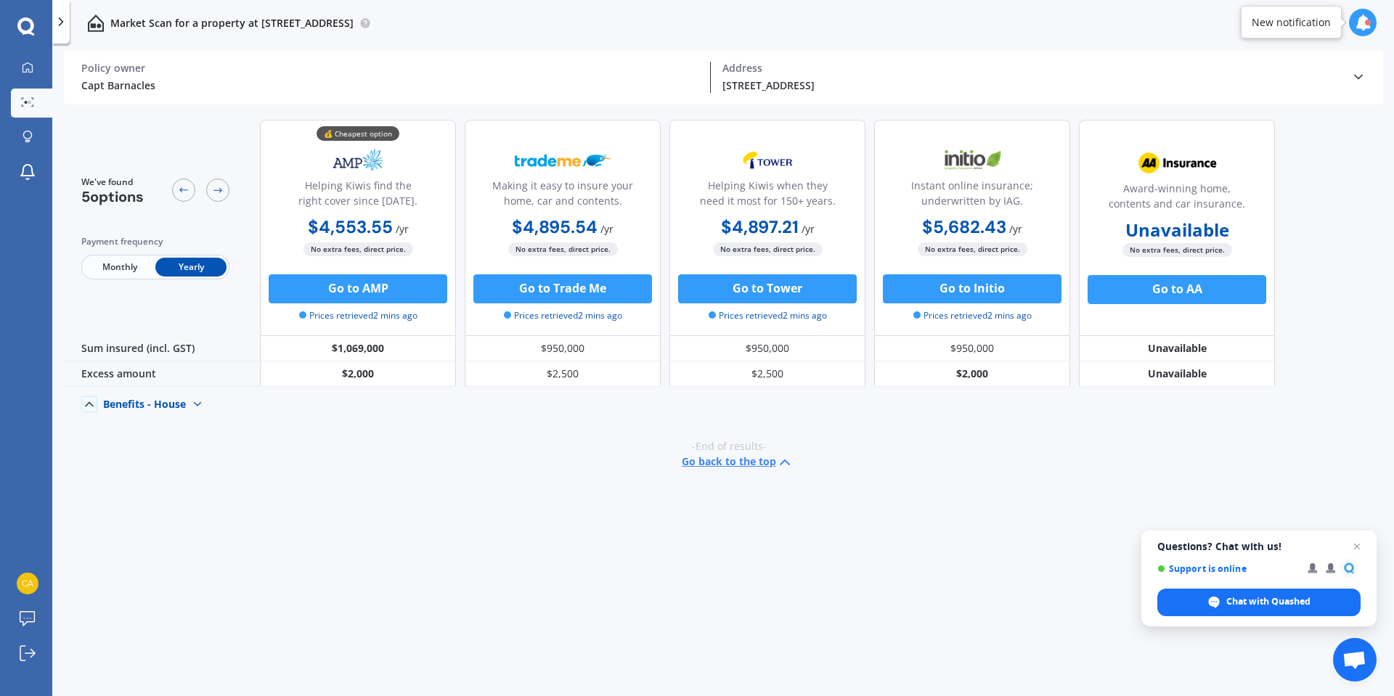
click at [703, 460] on button "Go back to the top" at bounding box center [738, 462] width 112 height 17
click at [1357, 545] on span "Close chat" at bounding box center [1358, 547] width 18 height 18
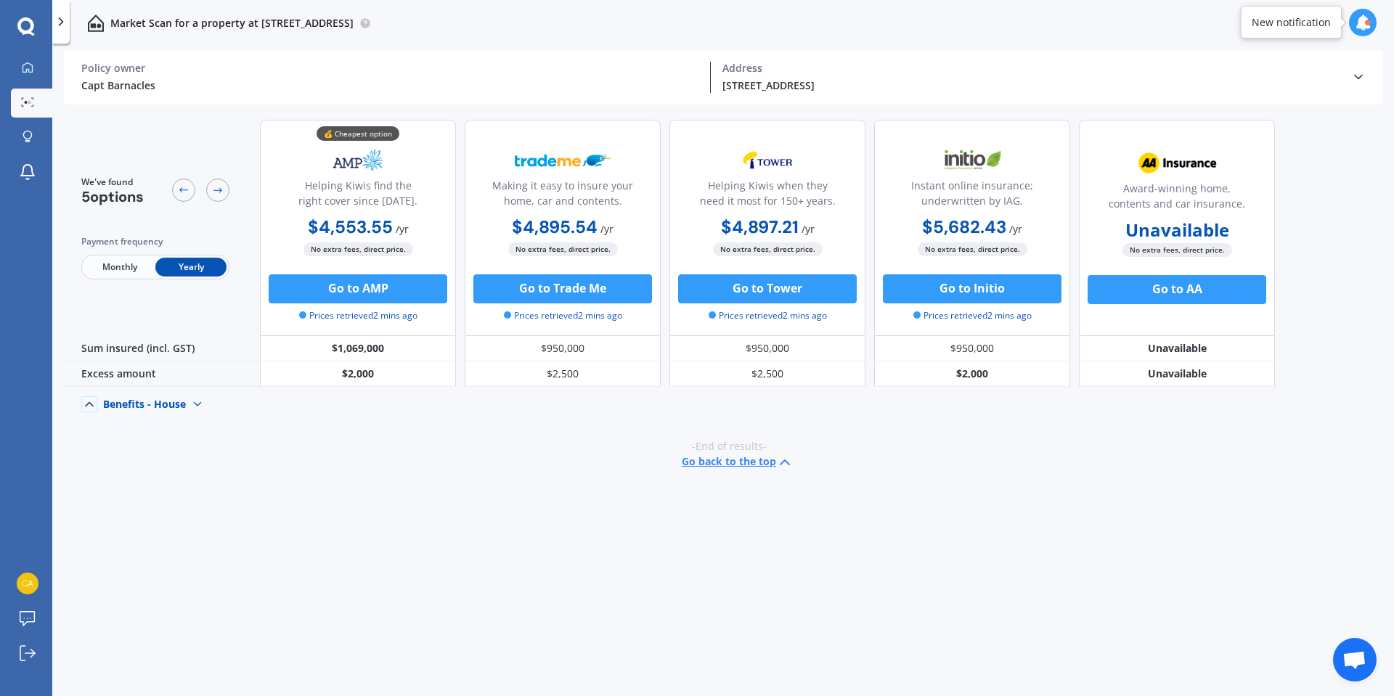
click at [1355, 24] on icon at bounding box center [1363, 23] width 16 height 16
click at [23, 59] on link "My Dashboard" at bounding box center [31, 68] width 41 height 29
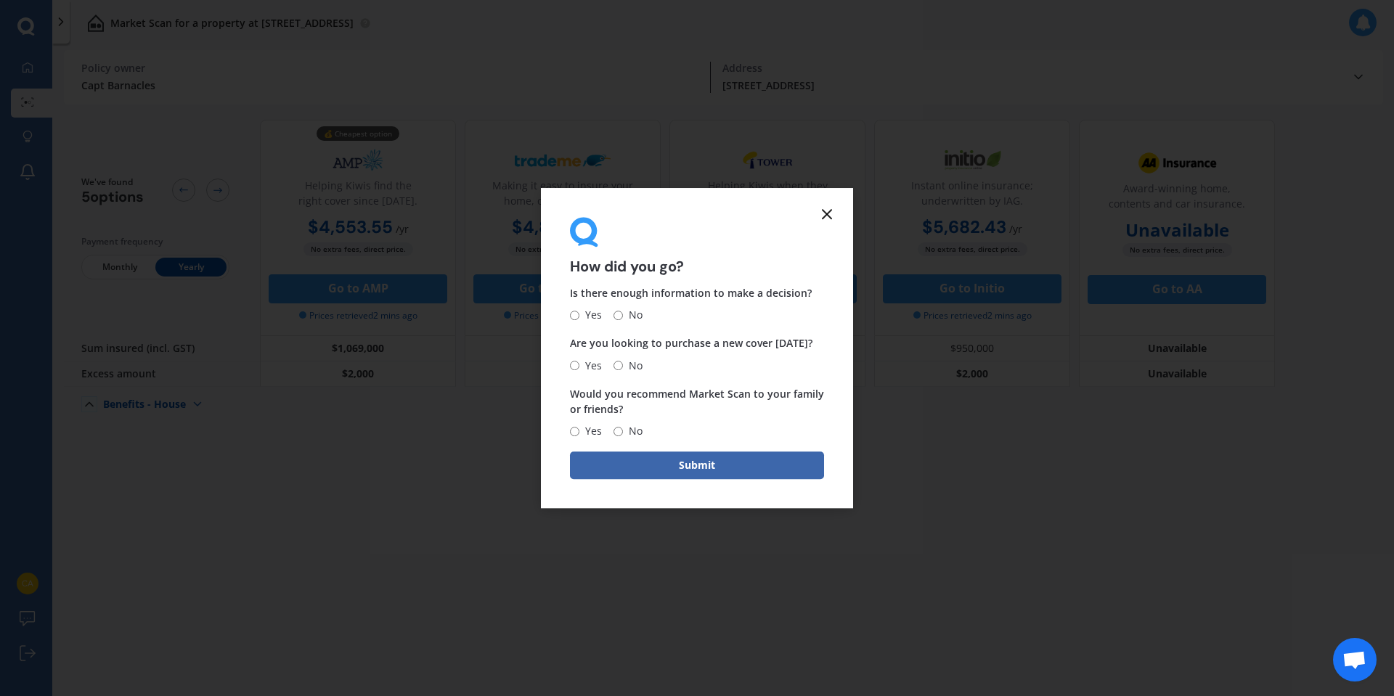
click at [832, 211] on icon at bounding box center [826, 214] width 17 height 17
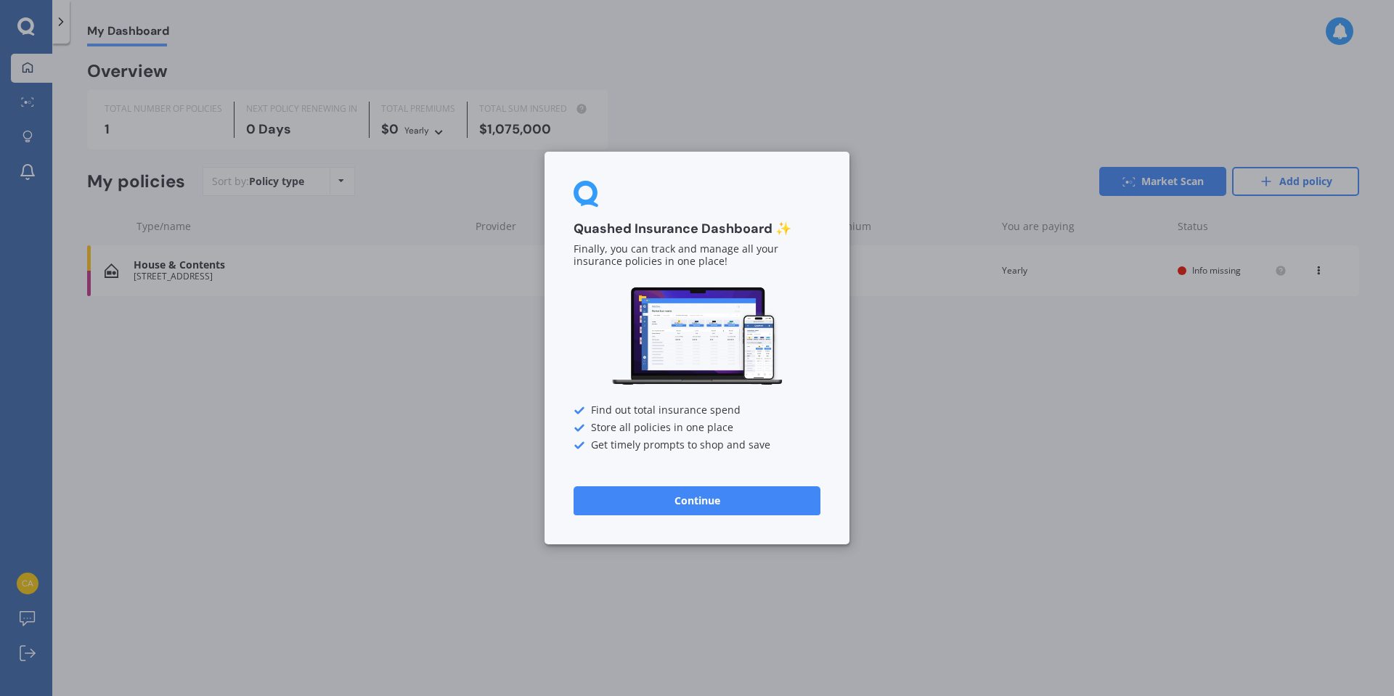
click at [733, 501] on button "Continue" at bounding box center [697, 501] width 247 height 29
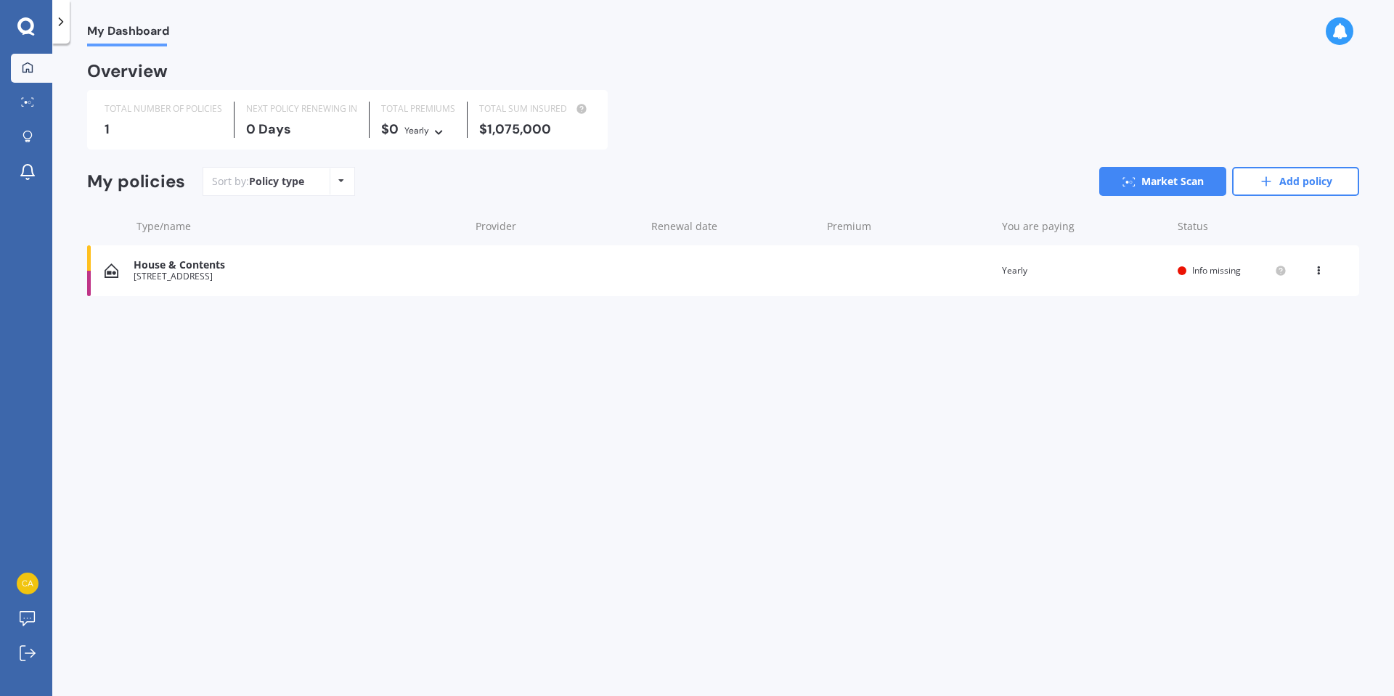
click at [1221, 275] on span "Info missing" at bounding box center [1216, 270] width 49 height 12
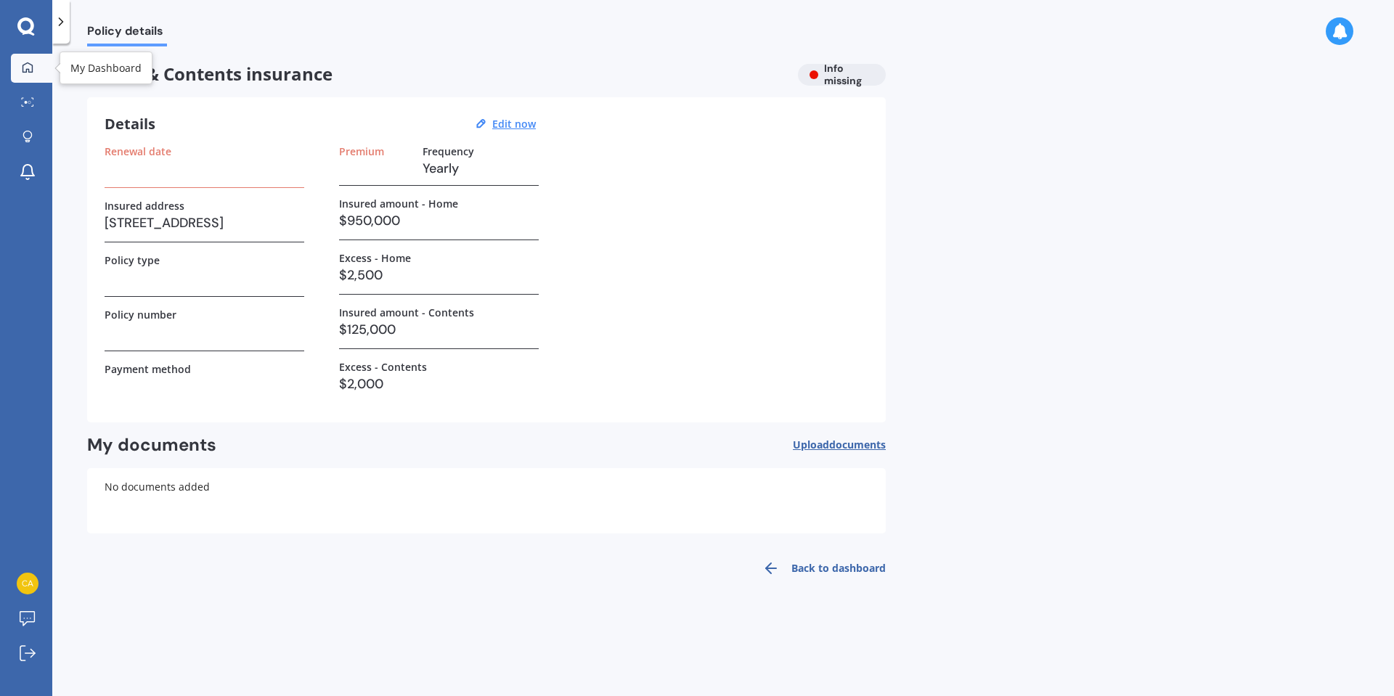
click at [22, 62] on icon at bounding box center [28, 68] width 12 height 12
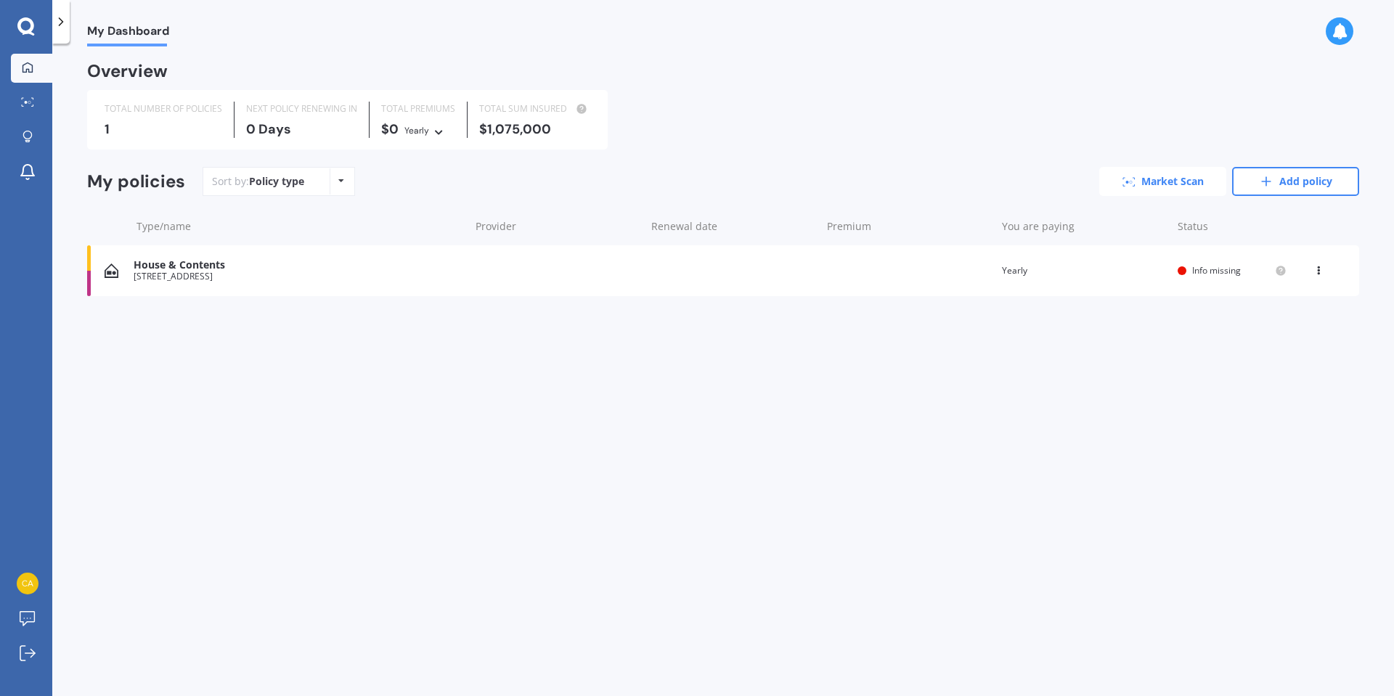
click at [1160, 182] on link "Market Scan" at bounding box center [1162, 181] width 127 height 29
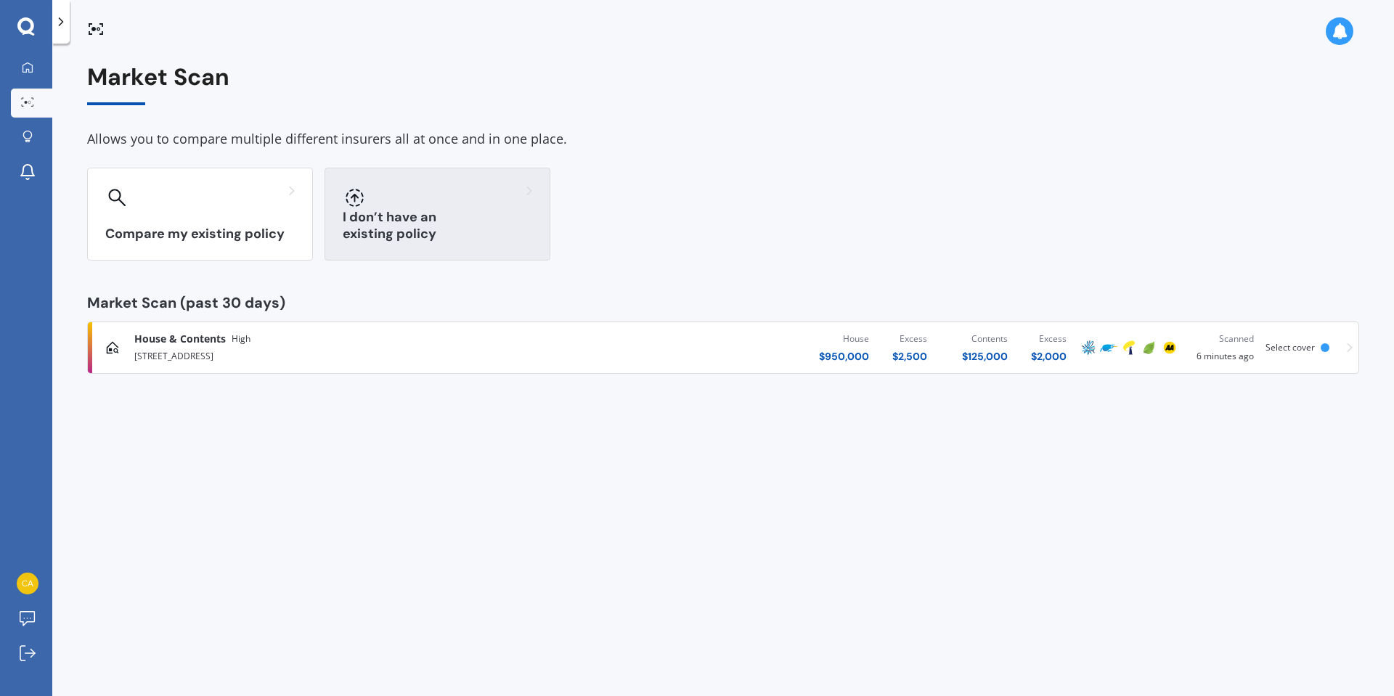
click at [419, 198] on div at bounding box center [438, 197] width 190 height 23
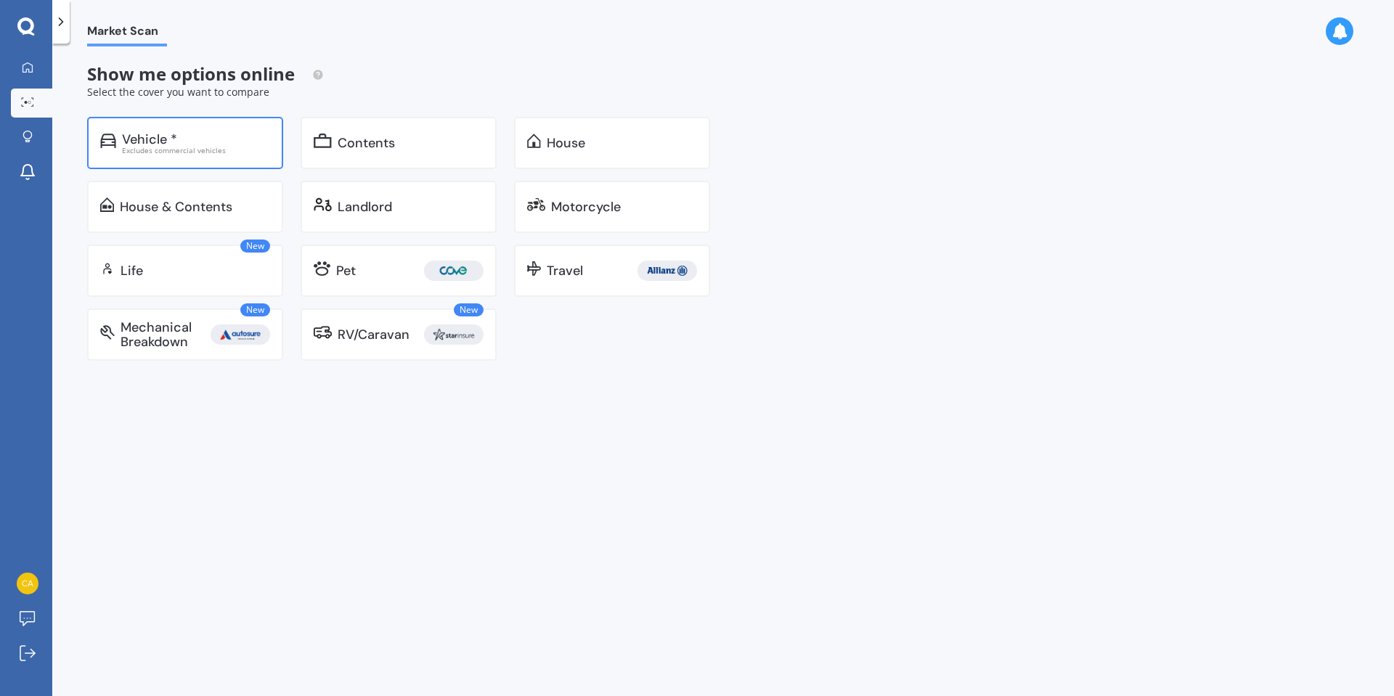
click at [218, 151] on div "Excludes commercial vehicles" at bounding box center [196, 150] width 148 height 7
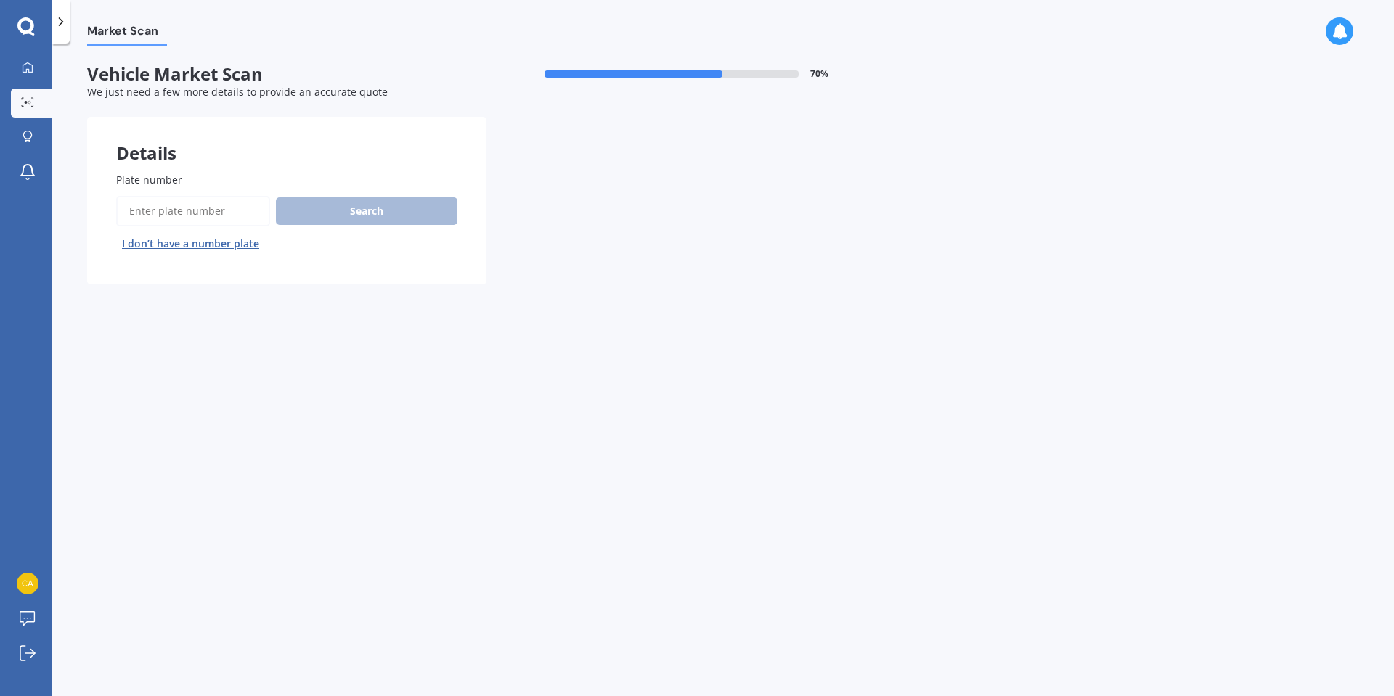
click at [191, 216] on input "Plate number" at bounding box center [193, 211] width 154 height 30
type input "hjk462"
click at [386, 205] on button "Search" at bounding box center [367, 212] width 182 height 28
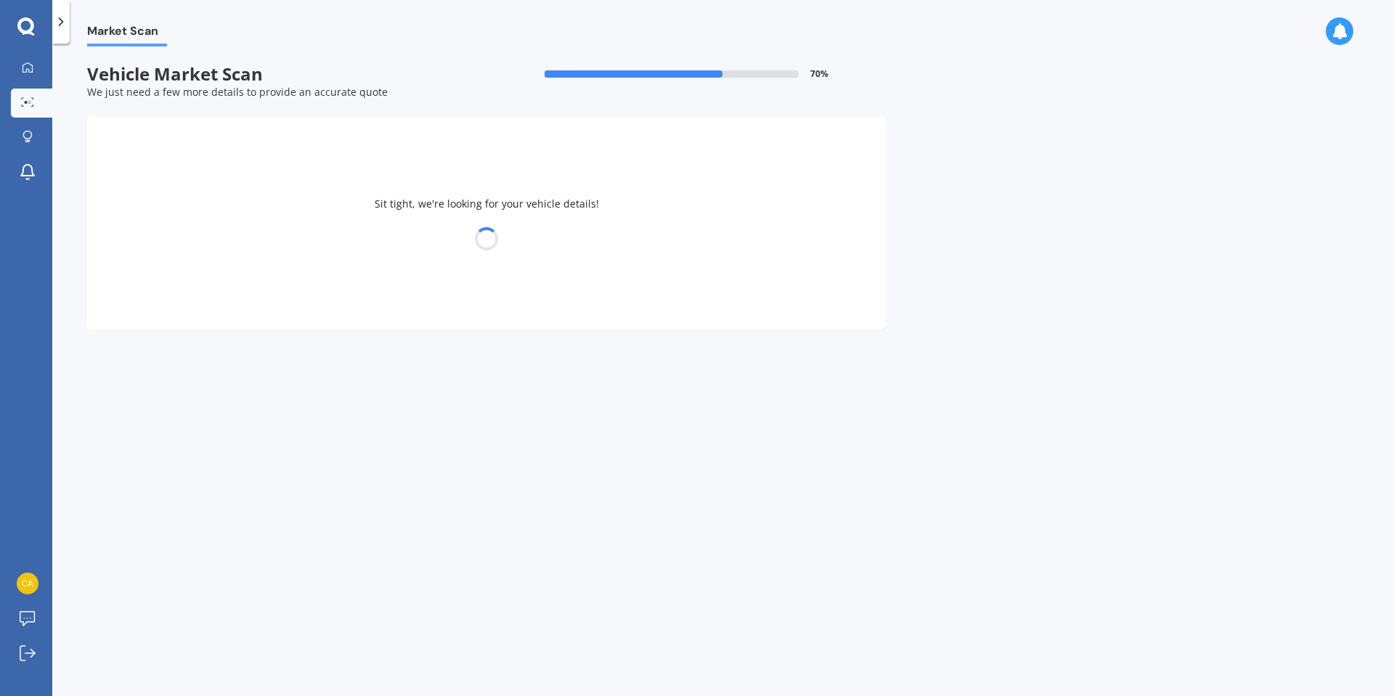
select select "01"
select select "03"
select select "1978"
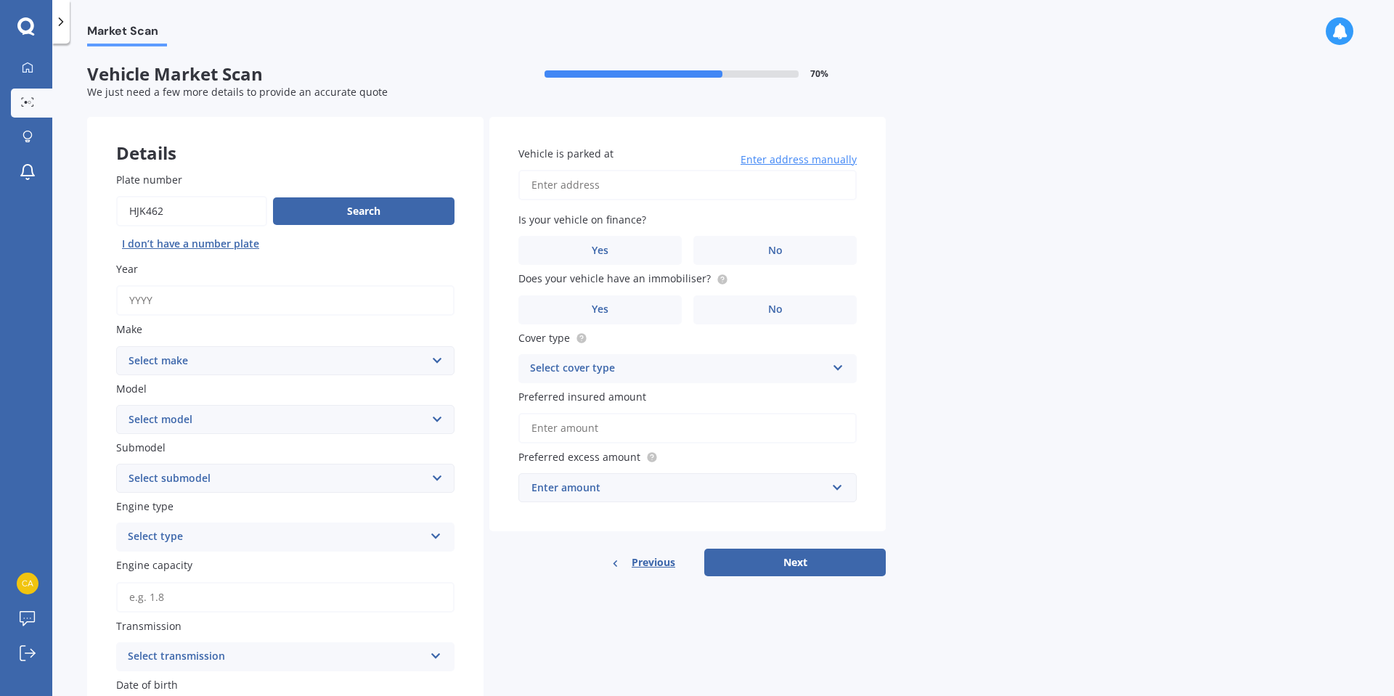
click at [145, 211] on input "Plate number" at bounding box center [191, 211] width 151 height 30
type input "hkj462"
click at [412, 216] on button "Search" at bounding box center [364, 212] width 182 height 28
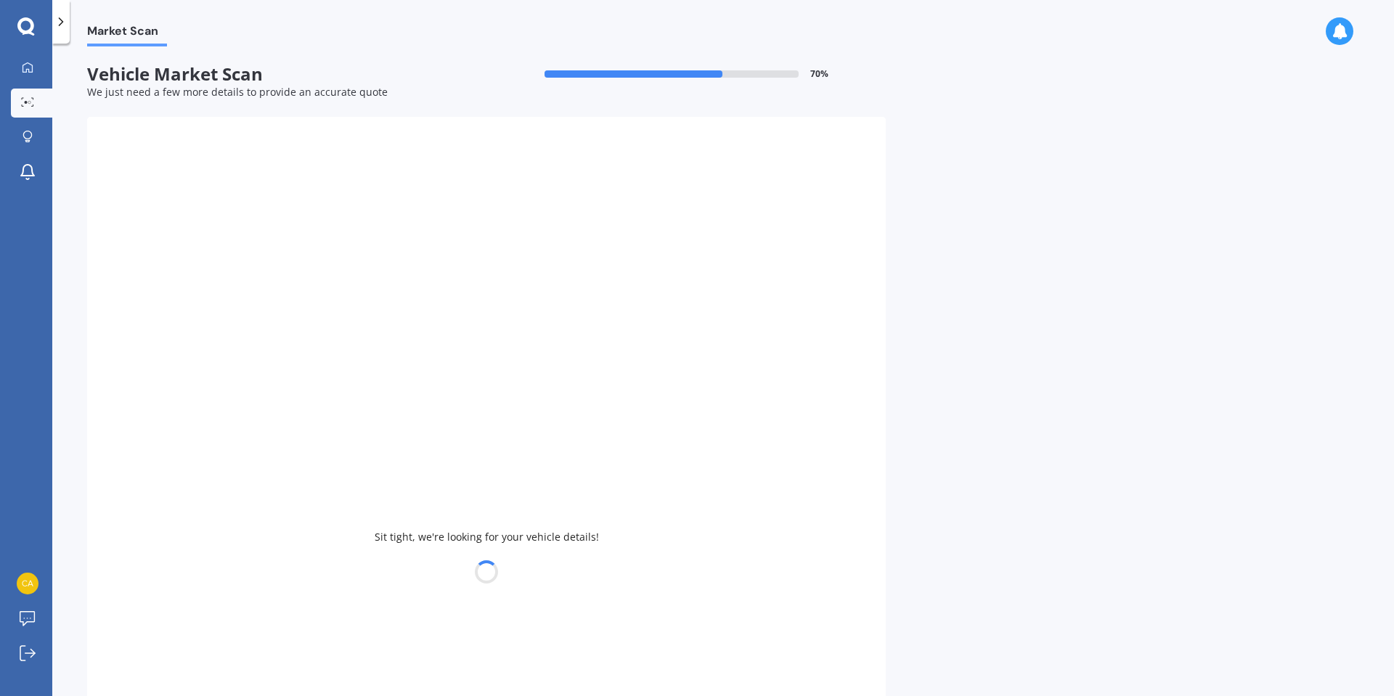
type input "2014"
select select "MITSUBISHI"
select select "OUTLANDER"
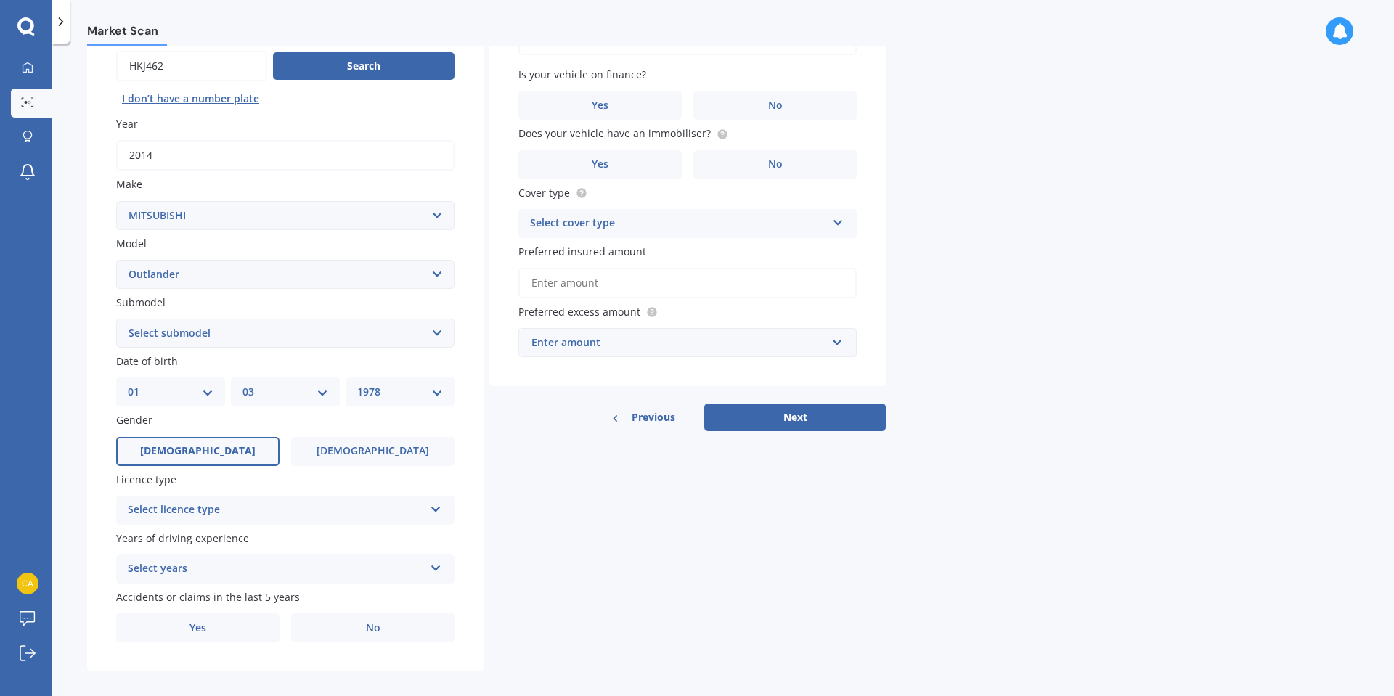
scroll to position [158, 0]
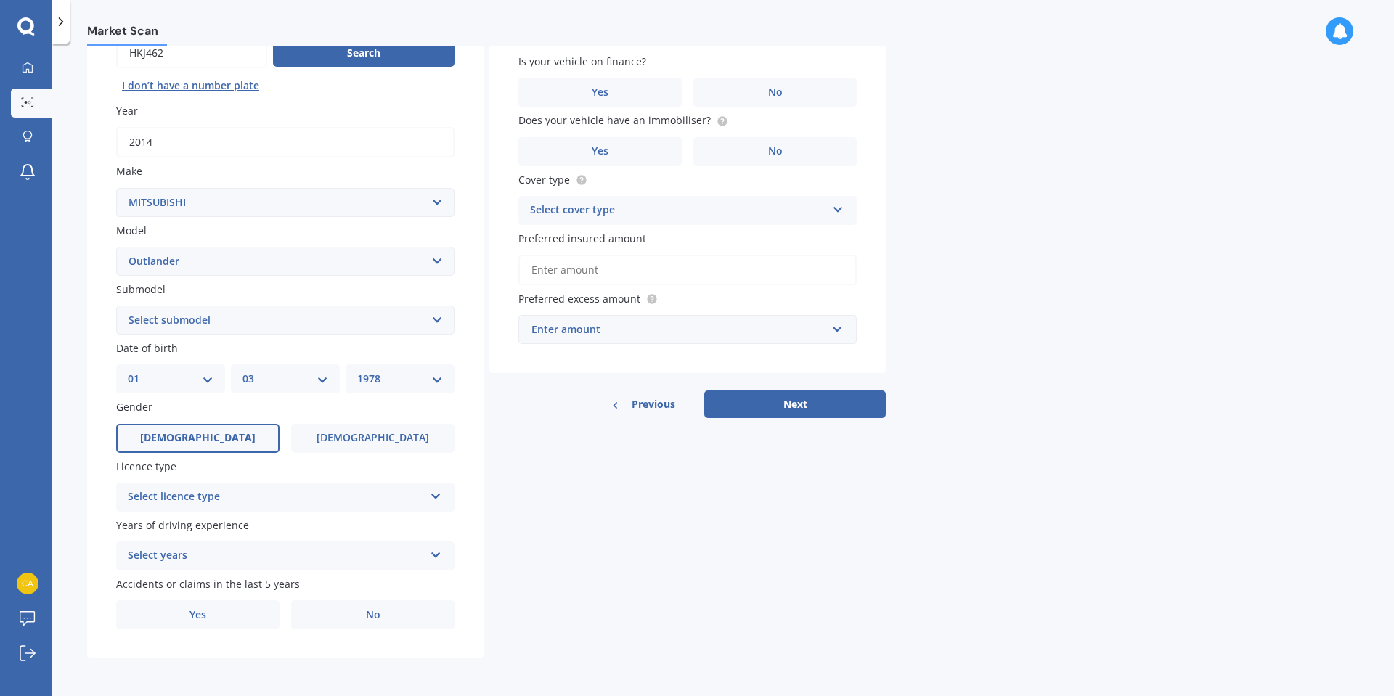
click at [425, 489] on div "Select licence type NZ Full NZ Restricted NZ Learners [GEOGRAPHIC_DATA] [GEOGRA…" at bounding box center [285, 497] width 338 height 29
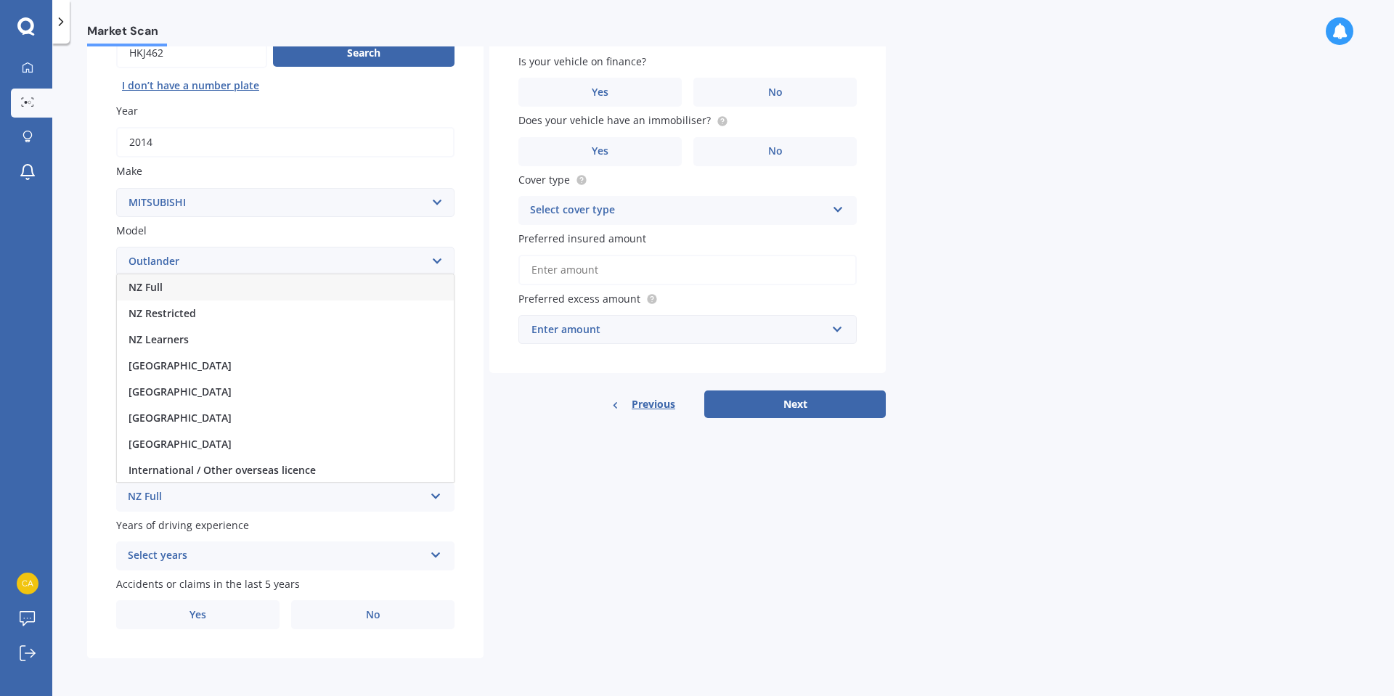
click at [312, 296] on div "NZ Full" at bounding box center [285, 287] width 337 height 26
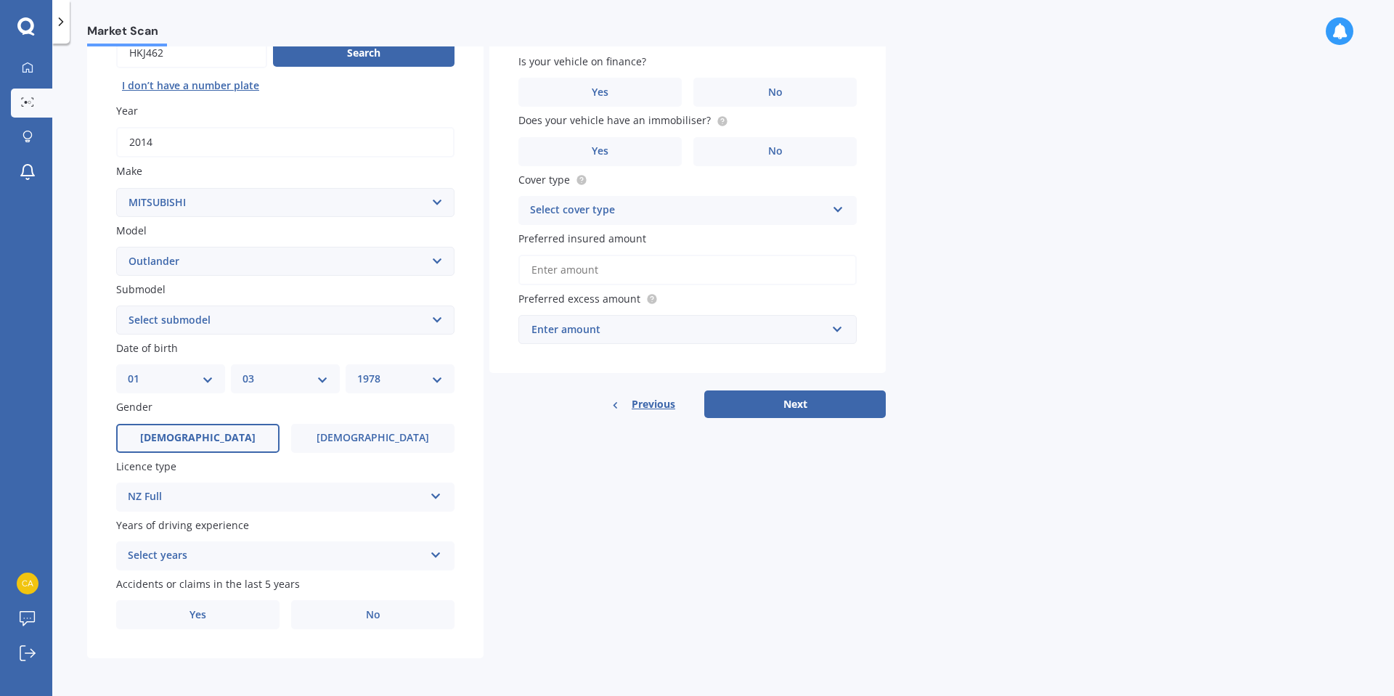
click at [281, 558] on div "Select years" at bounding box center [276, 556] width 296 height 17
click at [296, 425] on div "5 or more years" at bounding box center [285, 423] width 337 height 26
click at [386, 620] on label "No" at bounding box center [372, 615] width 163 height 29
click at [0, 0] on input "No" at bounding box center [0, 0] width 0 height 0
click at [720, 91] on label "No" at bounding box center [774, 92] width 163 height 29
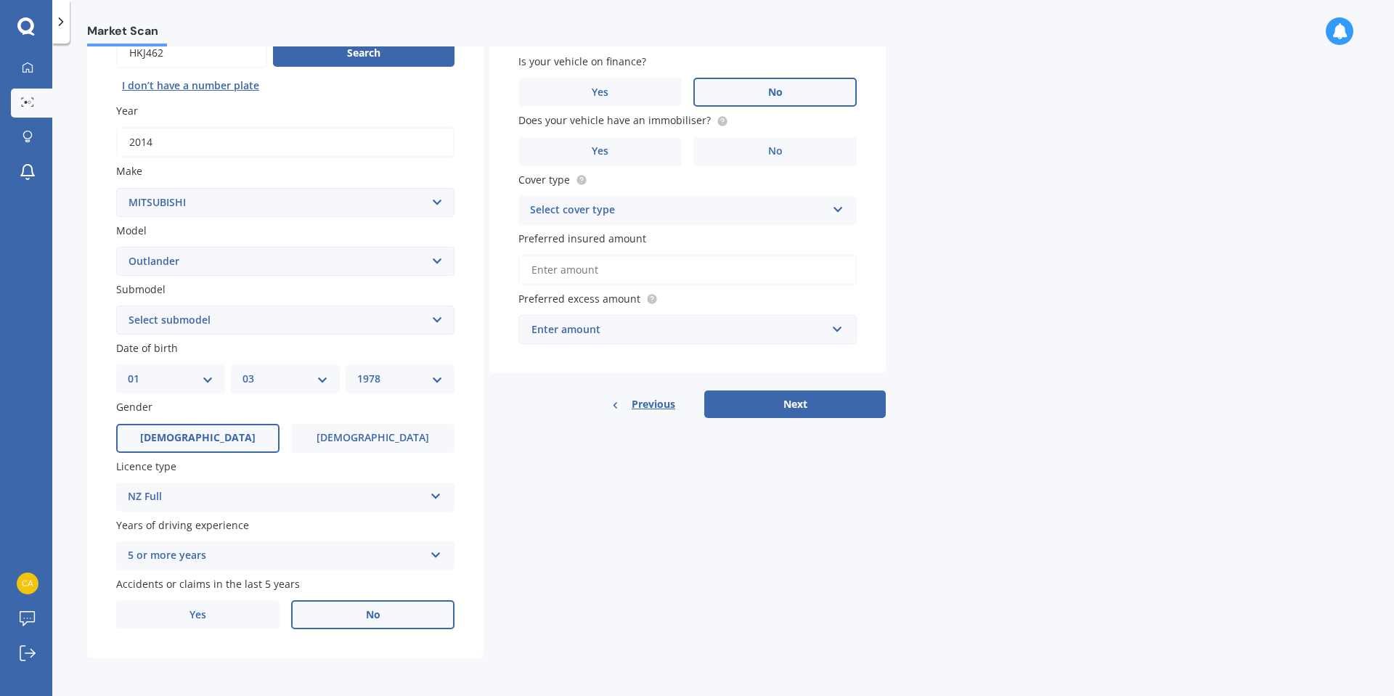
click at [0, 0] on input "No" at bounding box center [0, 0] width 0 height 0
click at [733, 150] on label "No" at bounding box center [774, 151] width 163 height 29
click at [0, 0] on input "No" at bounding box center [0, 0] width 0 height 0
click at [711, 207] on div "Select cover type" at bounding box center [678, 210] width 296 height 17
click at [694, 245] on div "Comprehensive" at bounding box center [687, 239] width 337 height 26
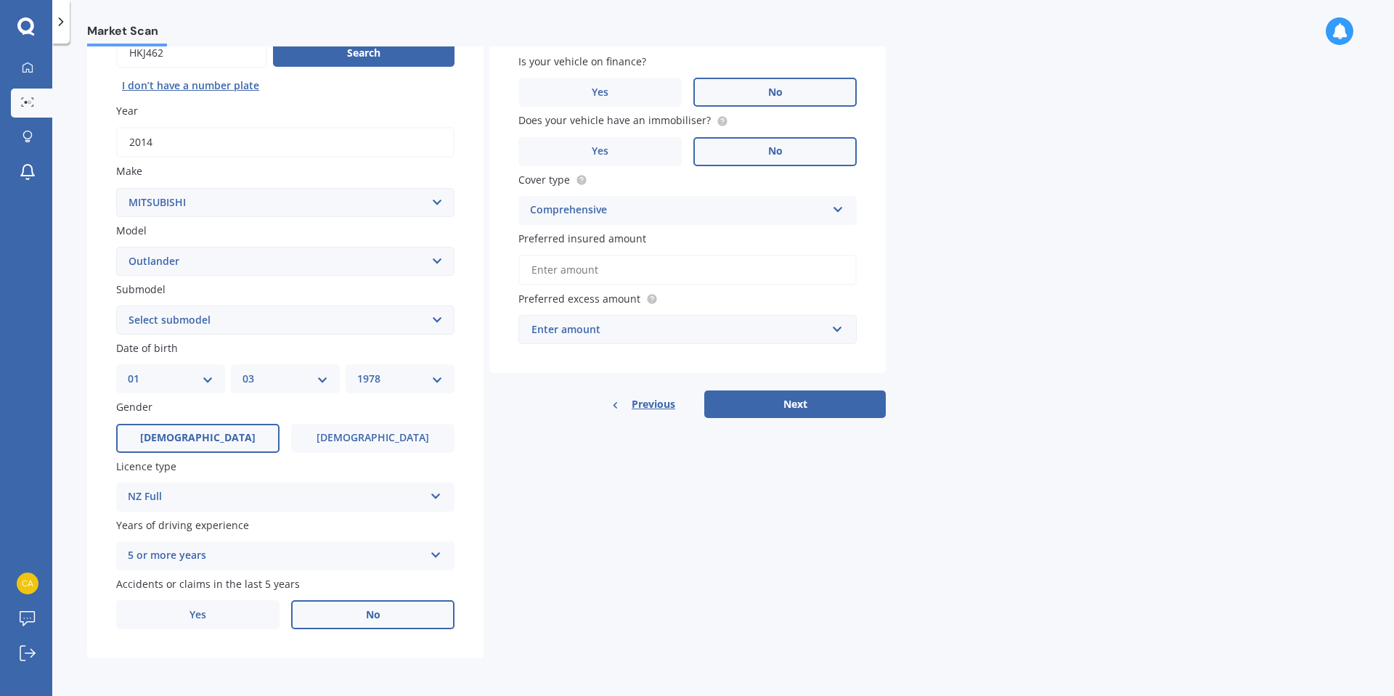
click at [691, 270] on input "Preferred insured amount" at bounding box center [687, 270] width 338 height 30
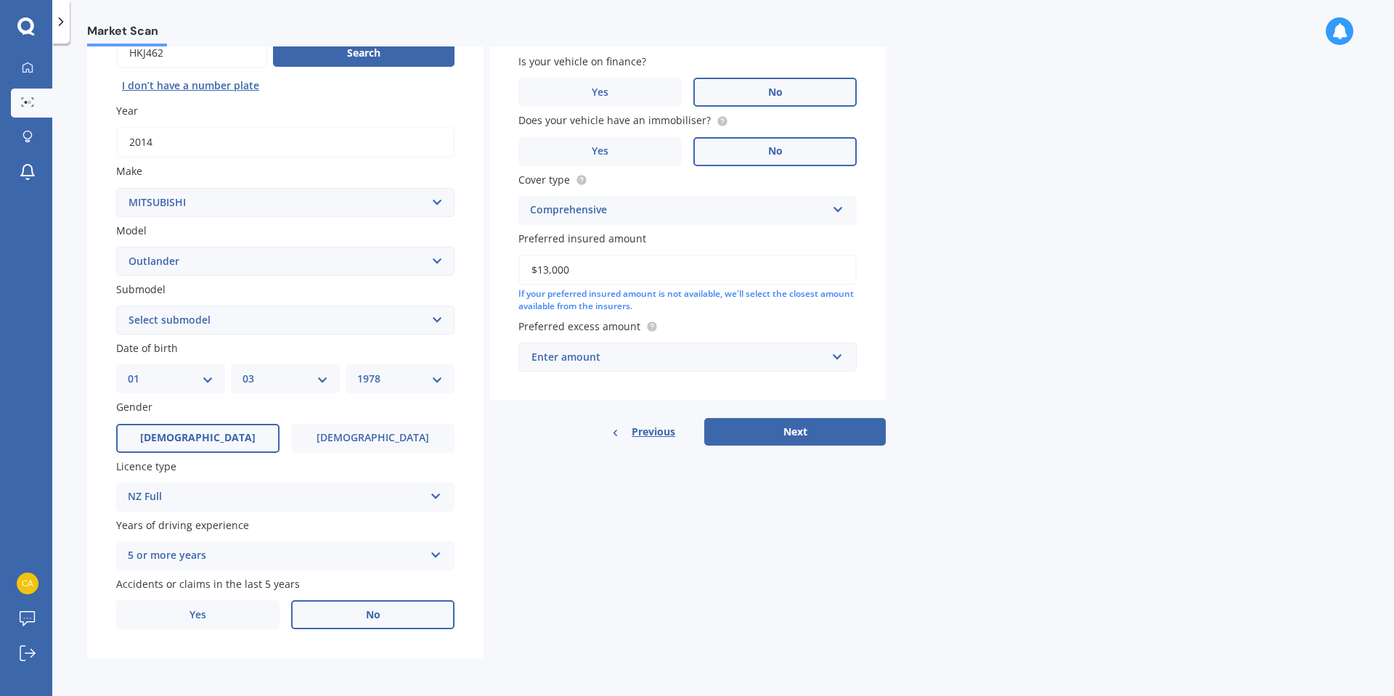
type input "$13,000"
click at [728, 367] on input "text" at bounding box center [682, 357] width 325 height 28
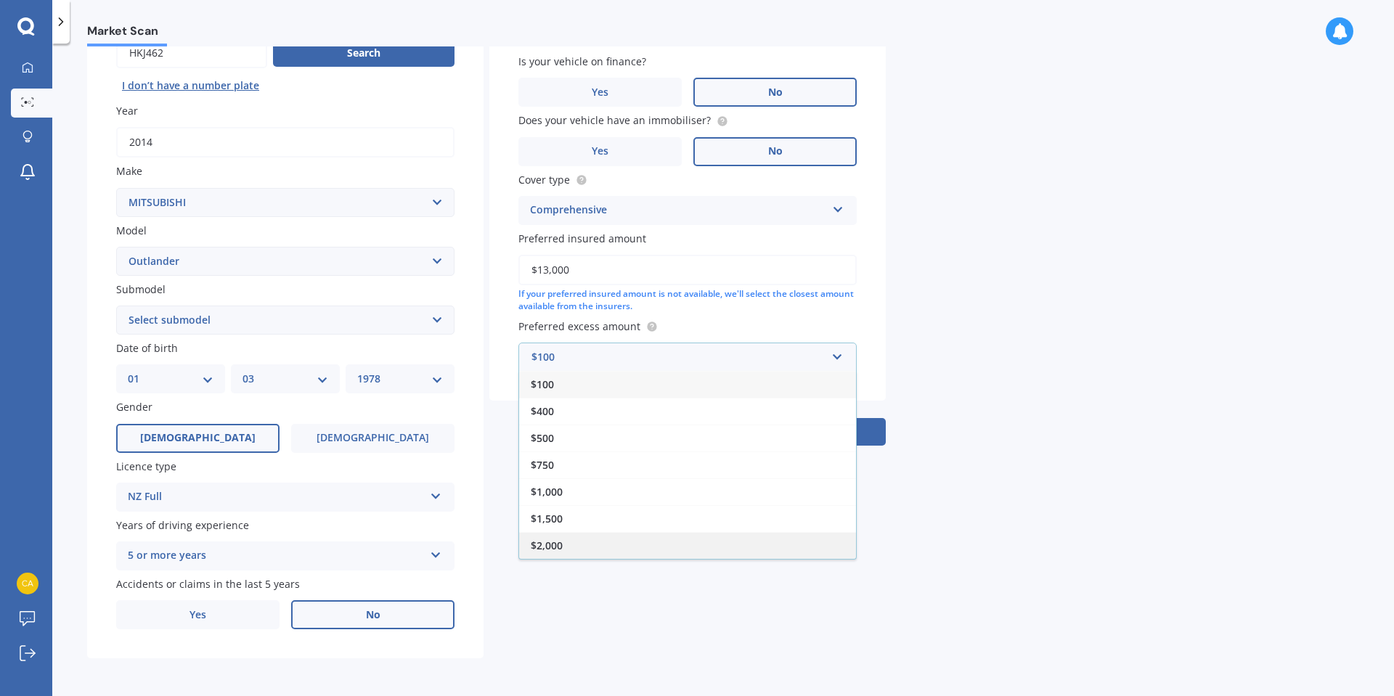
click at [681, 545] on div "$2,000" at bounding box center [687, 545] width 337 height 27
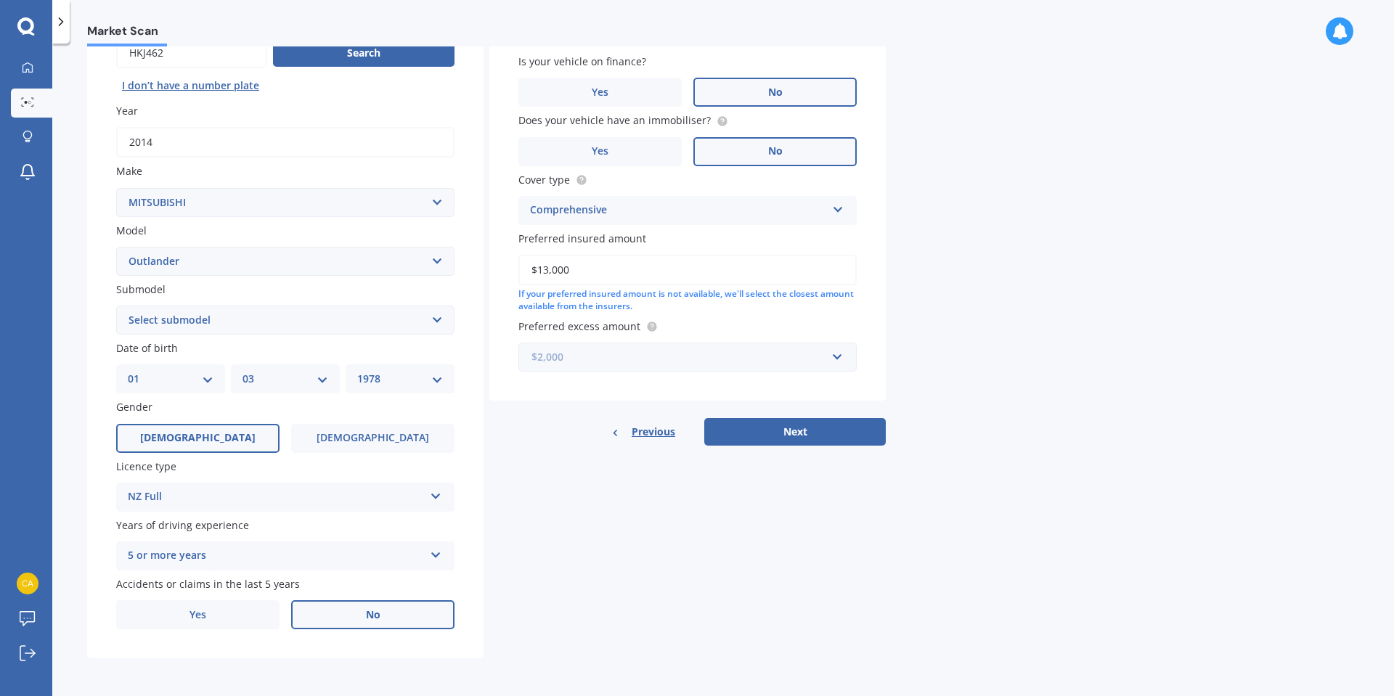
click at [762, 367] on input "text" at bounding box center [682, 357] width 325 height 28
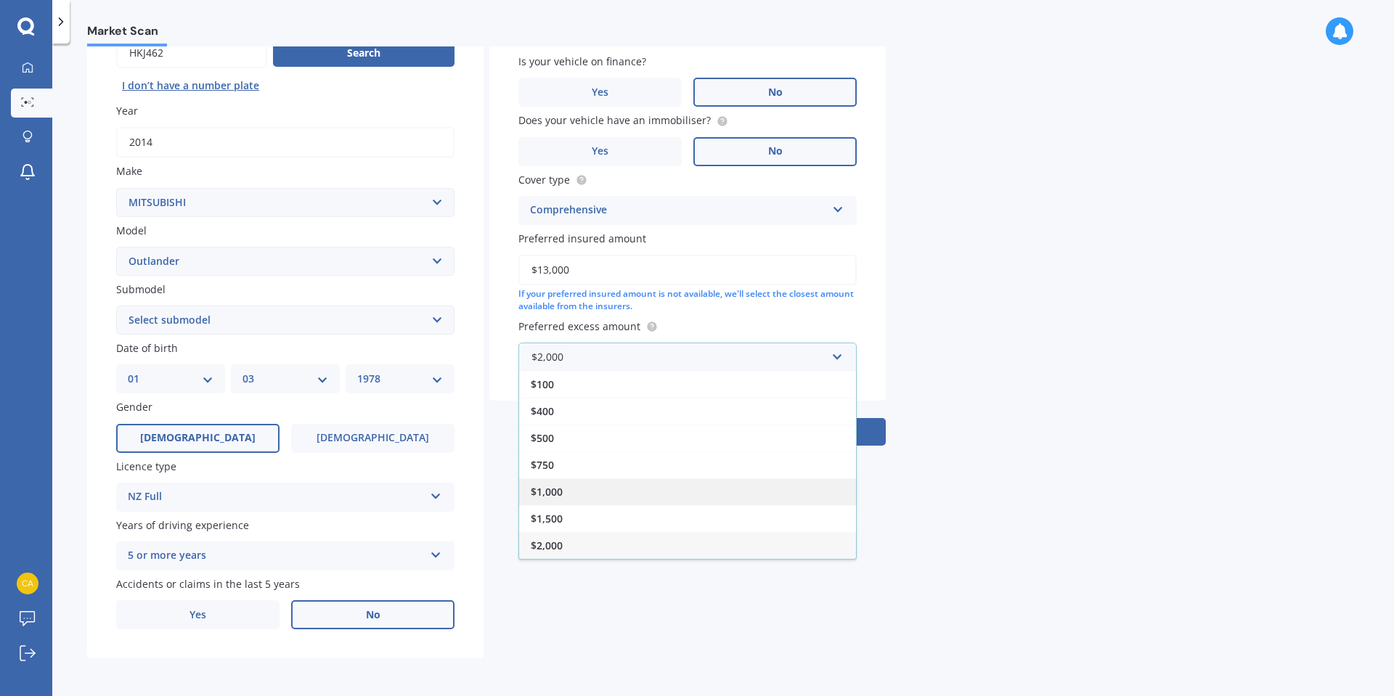
click at [697, 489] on div "$1,000" at bounding box center [687, 492] width 337 height 27
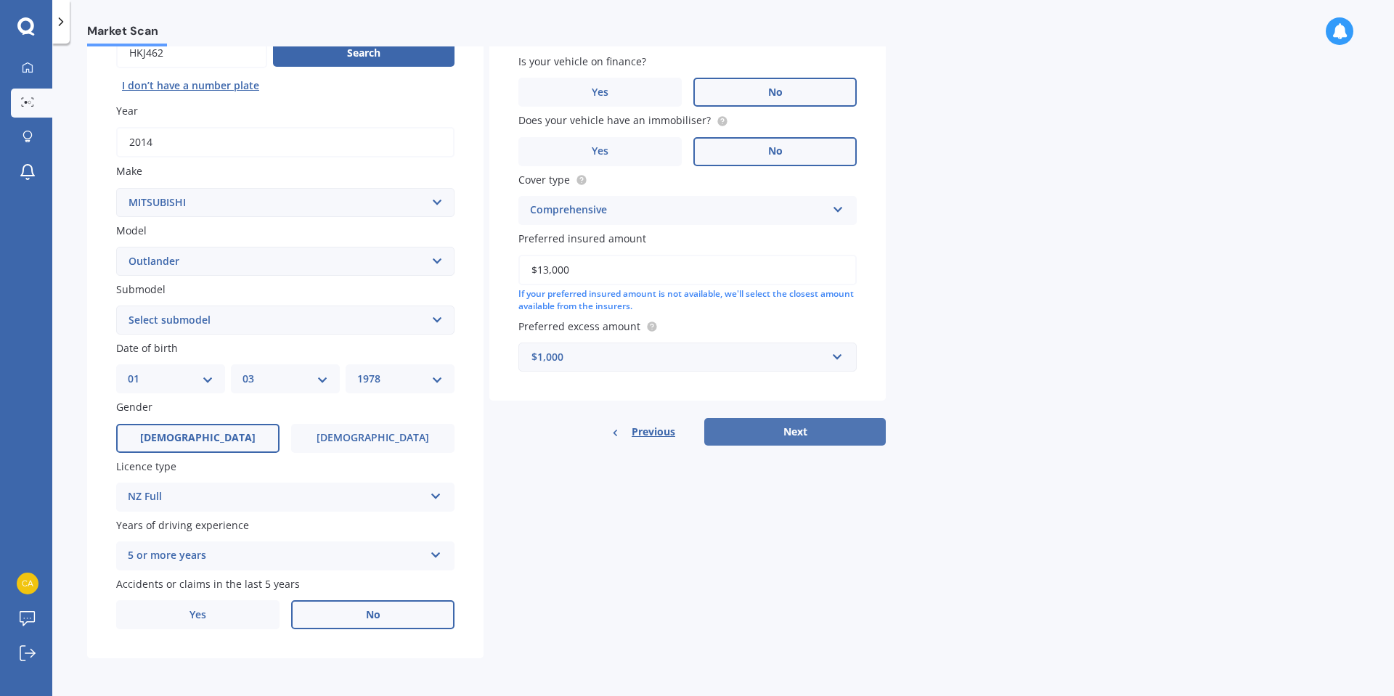
click at [819, 427] on button "Next" at bounding box center [795, 432] width 182 height 28
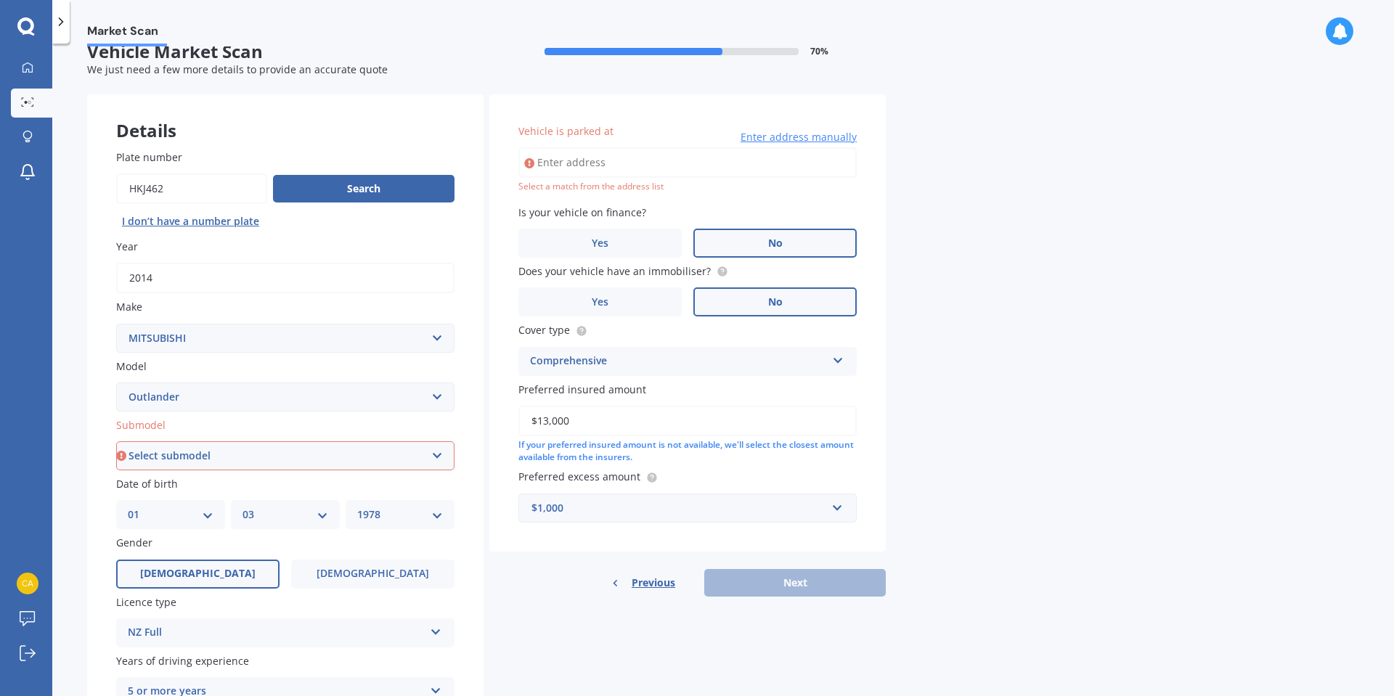
scroll to position [0, 0]
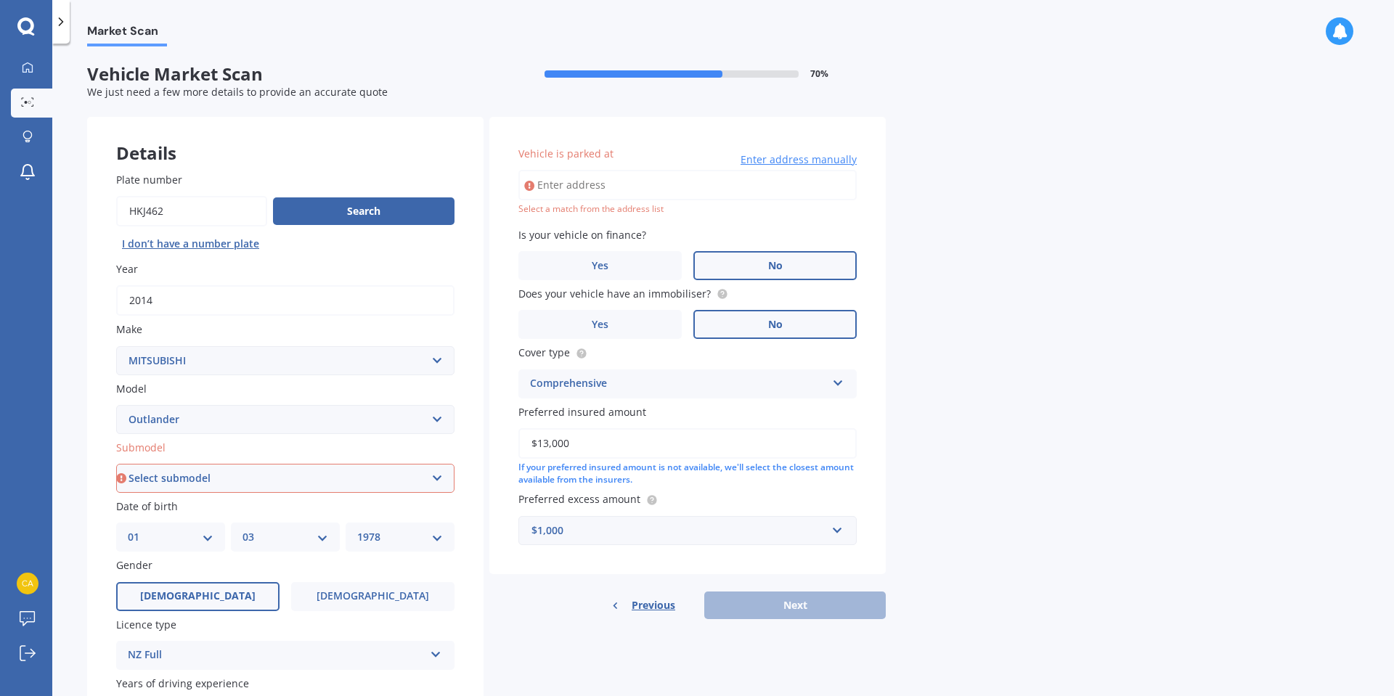
click at [626, 175] on input "Vehicle is parked at" at bounding box center [687, 185] width 338 height 30
type input "[STREET_ADDRESS]"
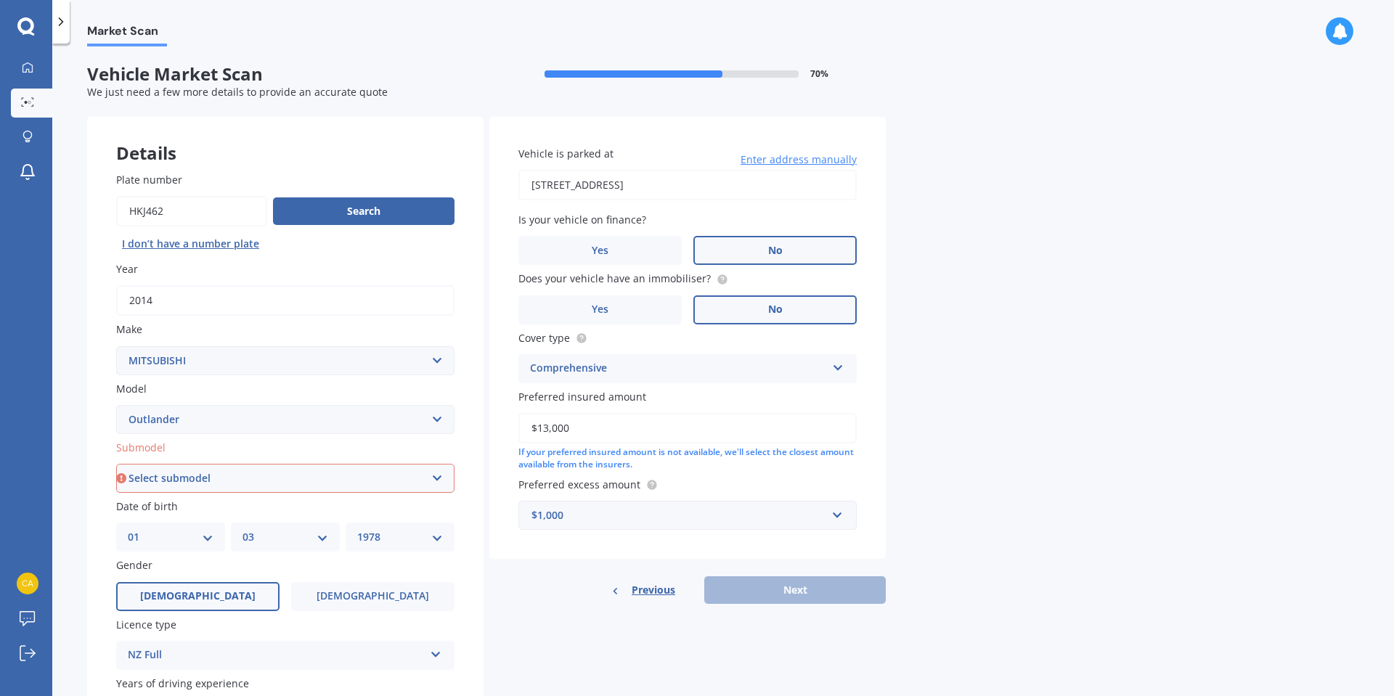
click at [840, 585] on div "Previous Next" at bounding box center [687, 591] width 396 height 28
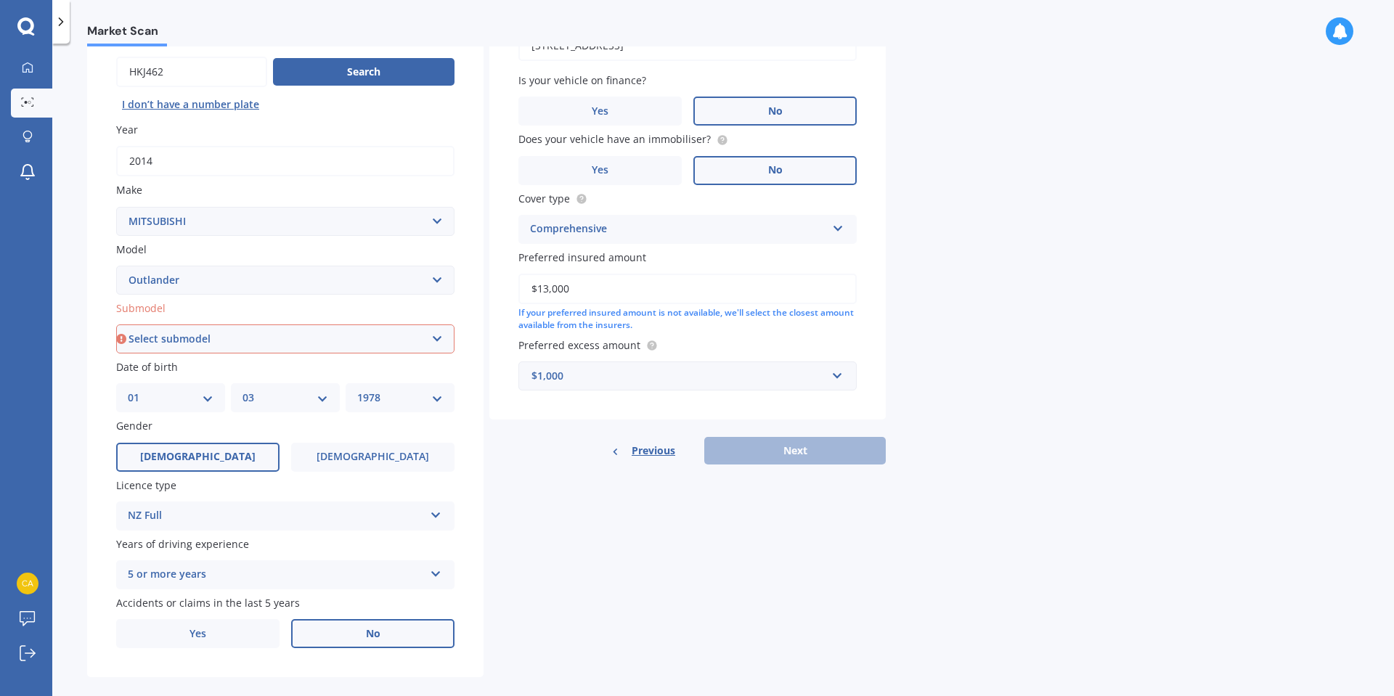
scroll to position [158, 0]
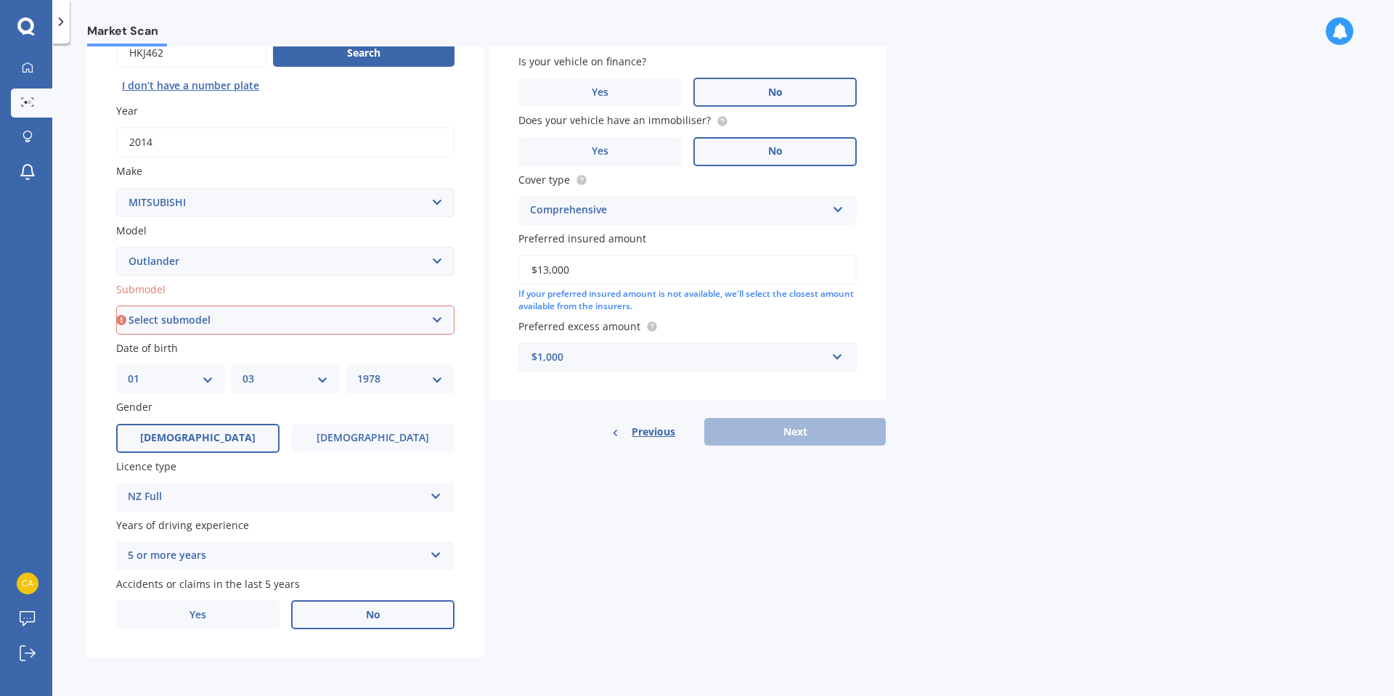
click at [420, 326] on select "Select submodel (All other) 2.4 Litre Station Wagon 3.0 Litre AWD 3.0 VRX Auto …" at bounding box center [285, 320] width 338 height 29
select select "PHEV VRX 4WD HYBRID"
click at [116, 306] on select "Select submodel (All other) 2.4 Litre Station Wagon 3.0 Litre AWD 3.0 VRX Auto …" at bounding box center [285, 320] width 338 height 29
click at [813, 431] on button "Next" at bounding box center [795, 432] width 182 height 28
select select "01"
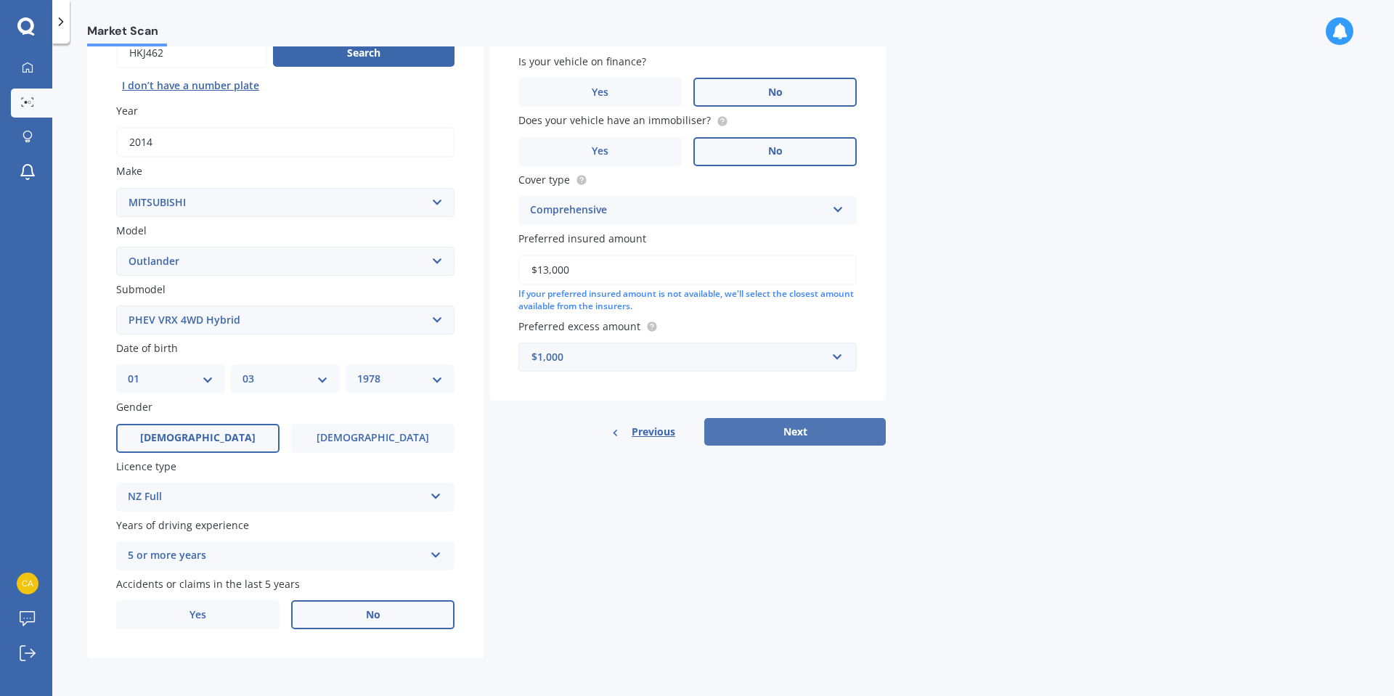
select select "03"
select select "1978"
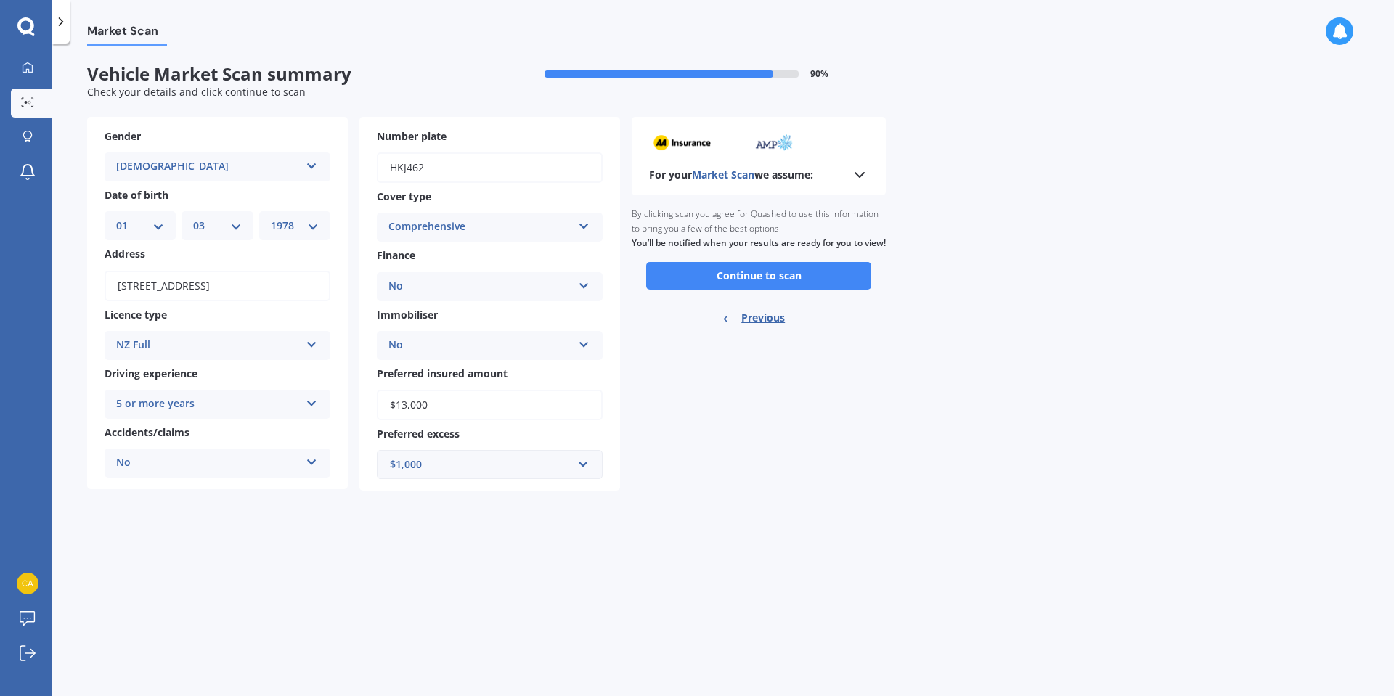
scroll to position [0, 0]
click at [719, 281] on button "Continue to scan" at bounding box center [758, 276] width 225 height 28
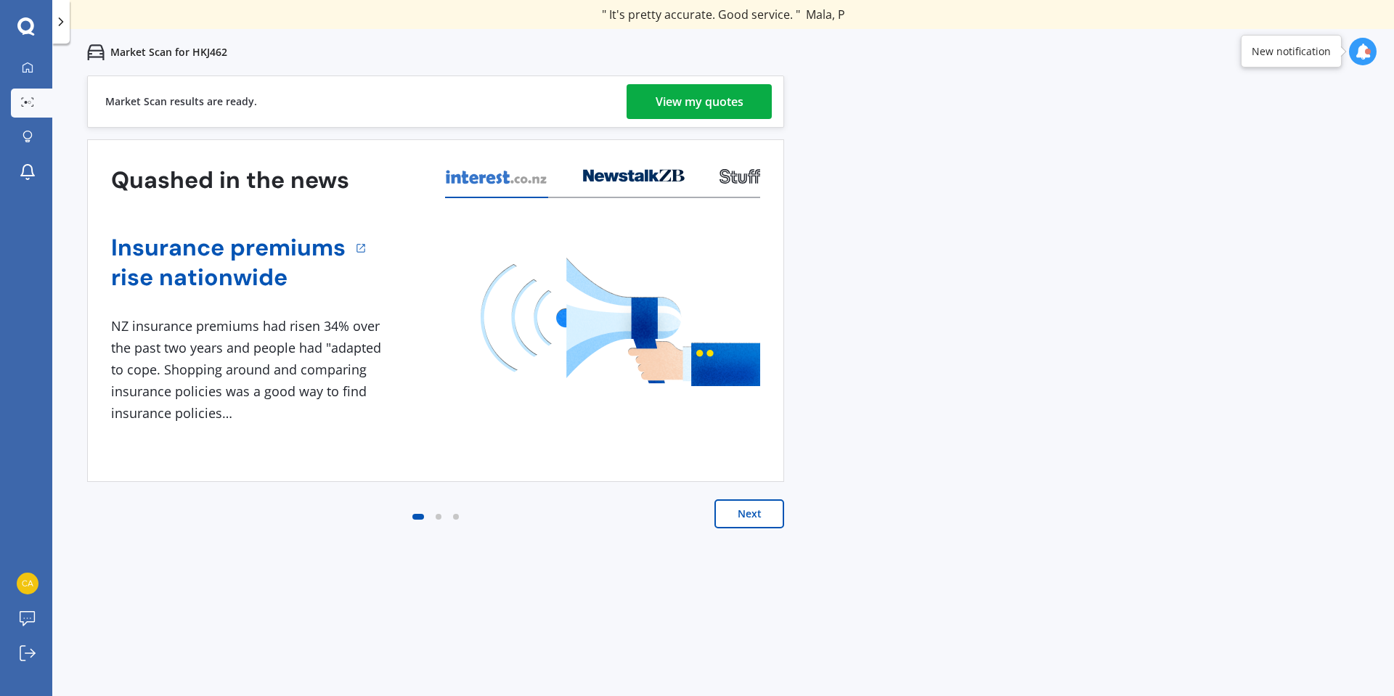
click at [723, 100] on div "View my quotes" at bounding box center [700, 101] width 88 height 35
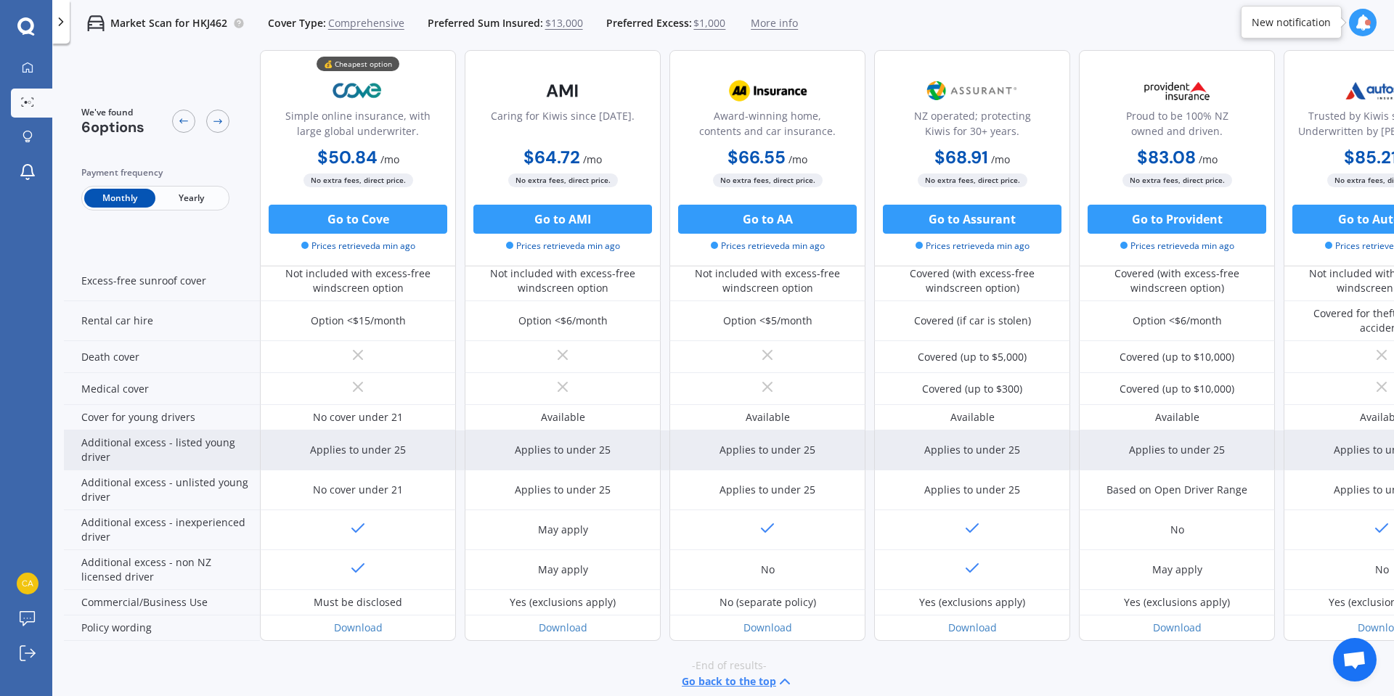
scroll to position [605, 0]
